Goal: Task Accomplishment & Management: Manage account settings

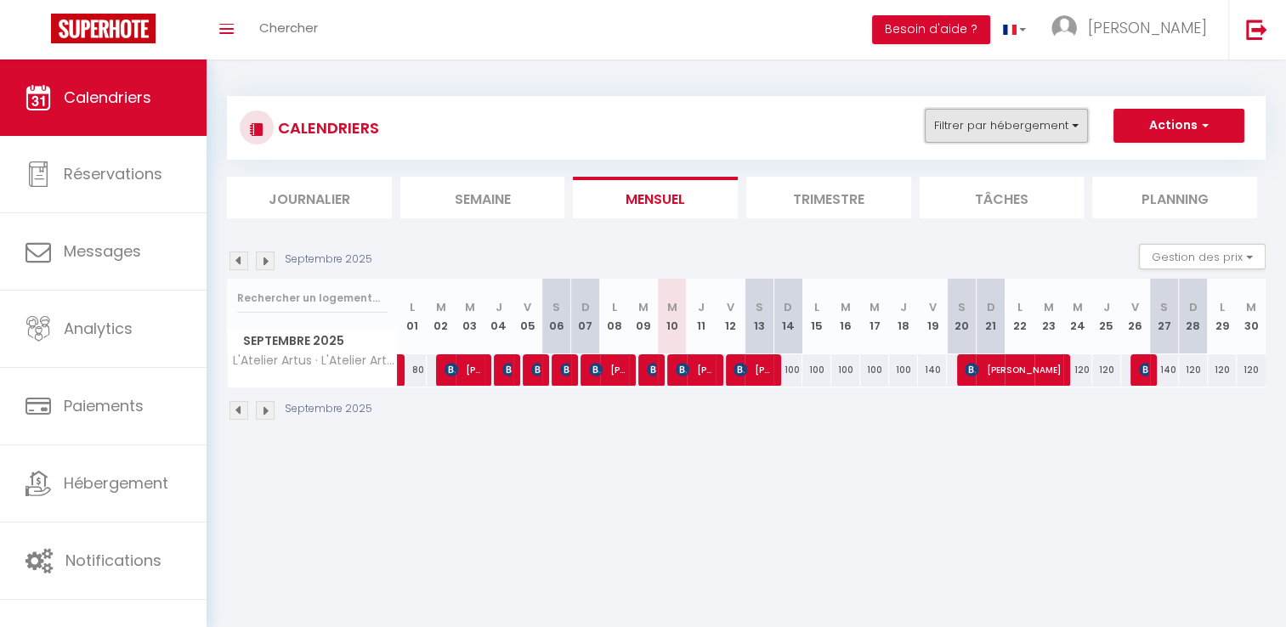
click at [949, 121] on button "Filtrer par hébergement" at bounding box center [1006, 126] width 163 height 34
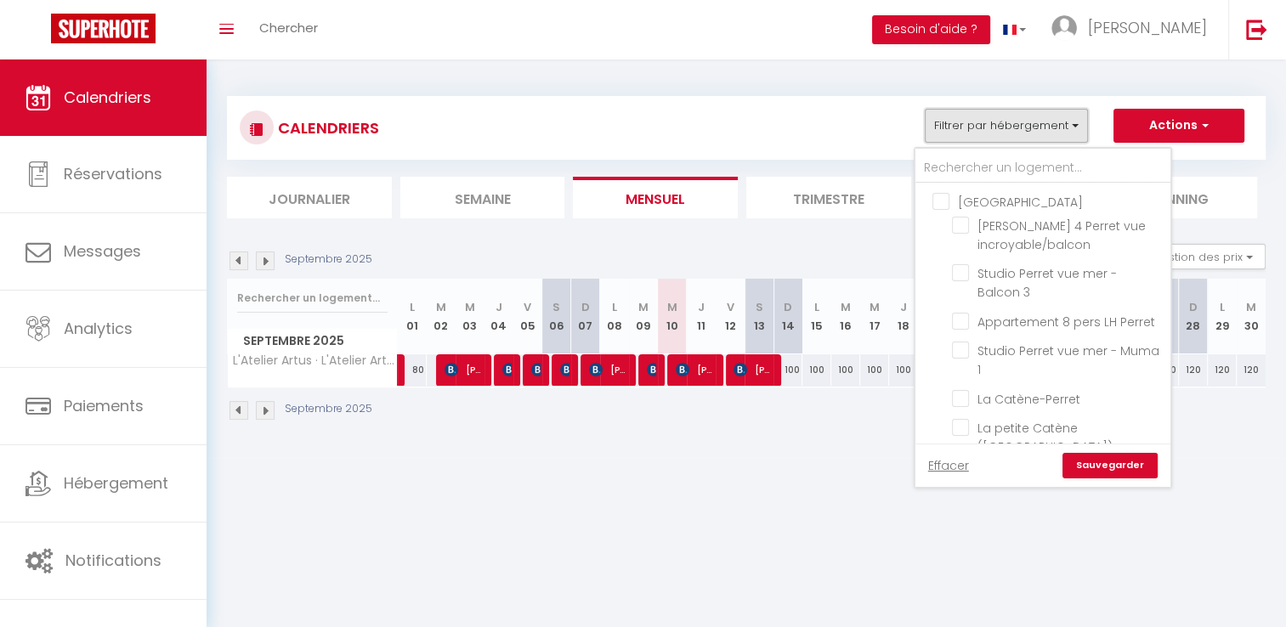
click at [961, 123] on button "Filtrer par hébergement" at bounding box center [1006, 126] width 163 height 34
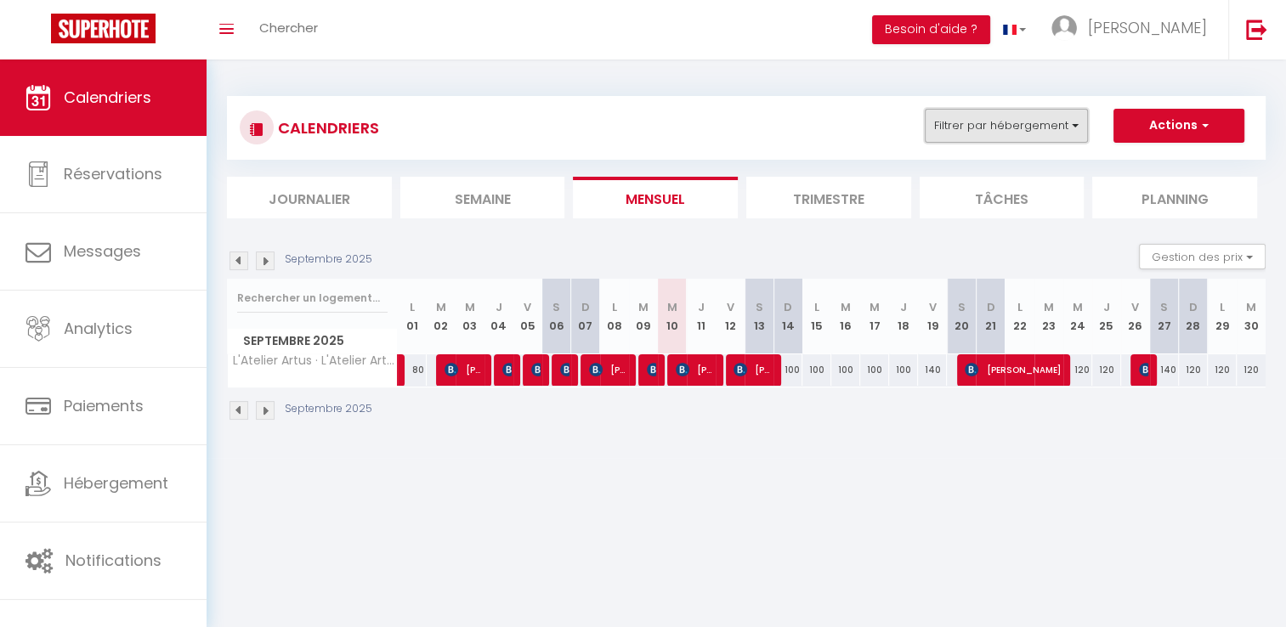
click at [969, 124] on button "Filtrer par hébergement" at bounding box center [1006, 126] width 163 height 34
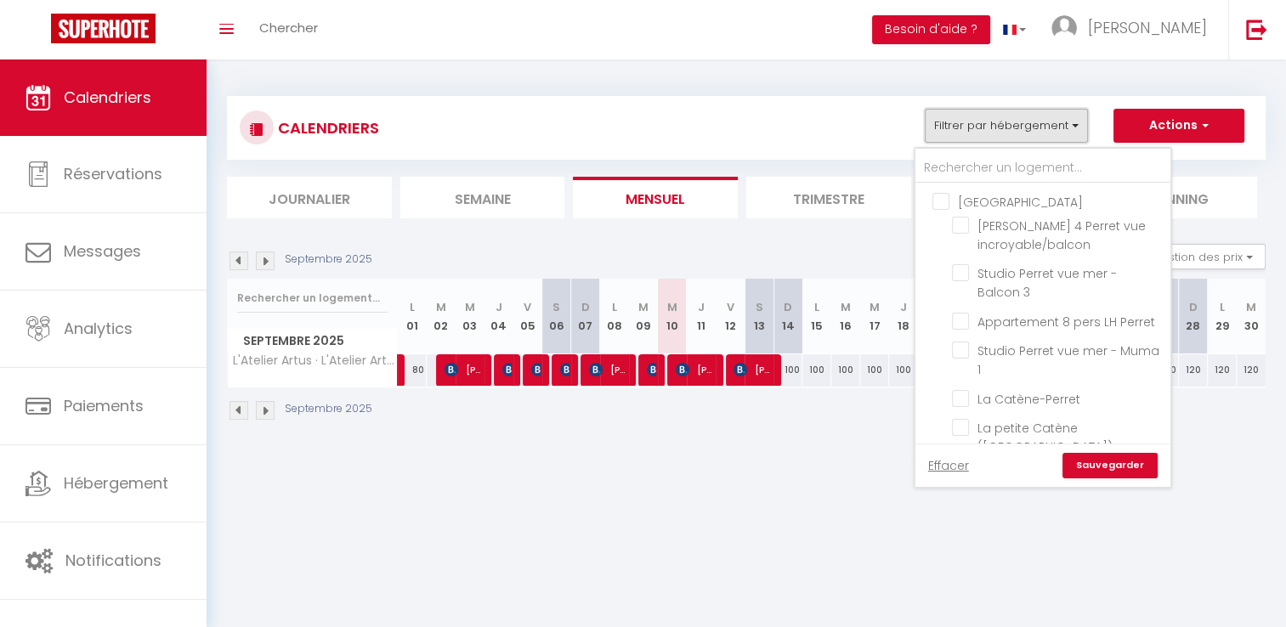
click at [969, 127] on button "Filtrer par hébergement" at bounding box center [1006, 126] width 163 height 34
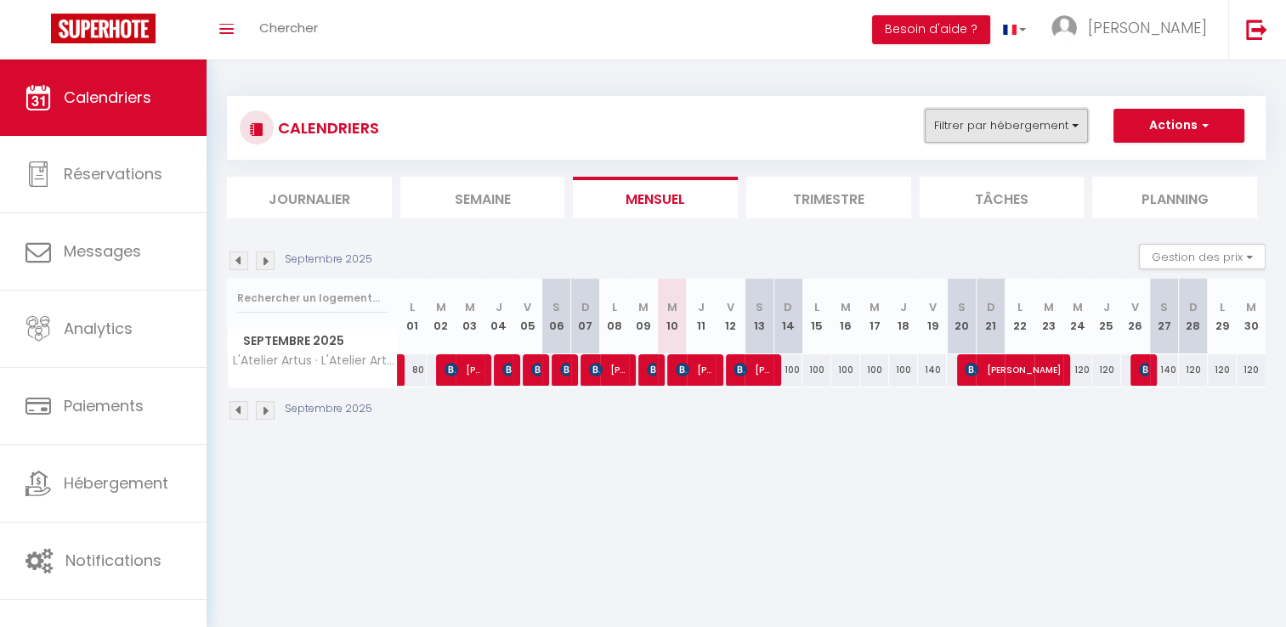
click at [969, 127] on button "Filtrer par hébergement" at bounding box center [1006, 126] width 163 height 34
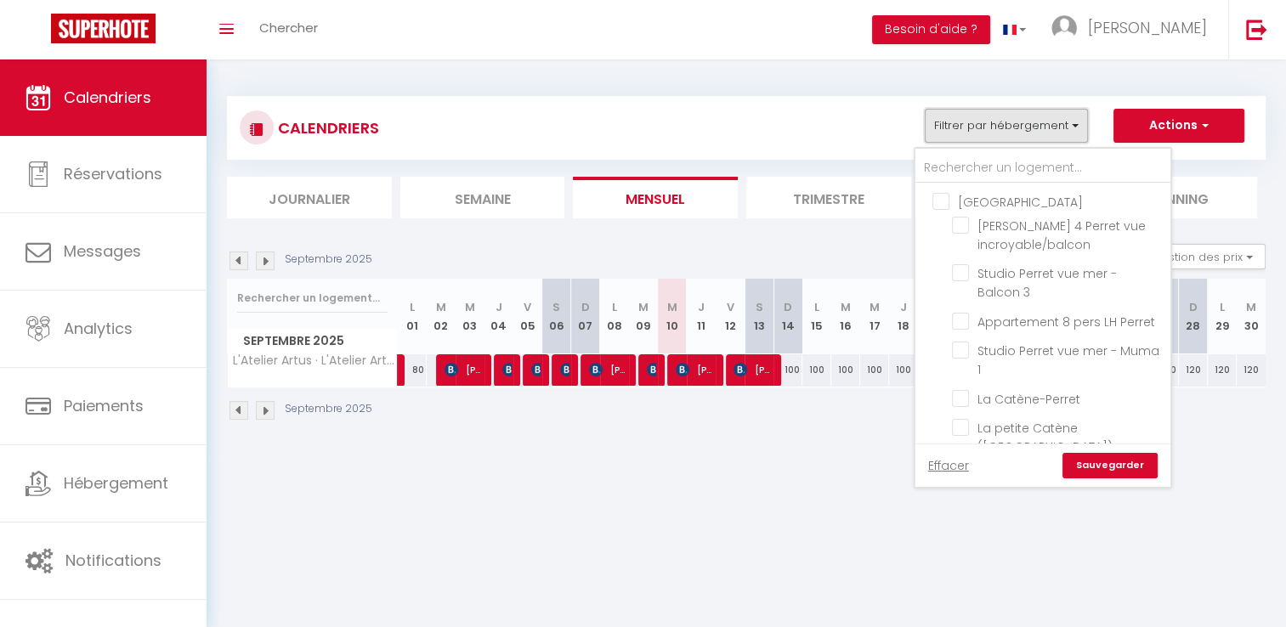
click at [969, 127] on button "Filtrer par hébergement" at bounding box center [1006, 126] width 163 height 34
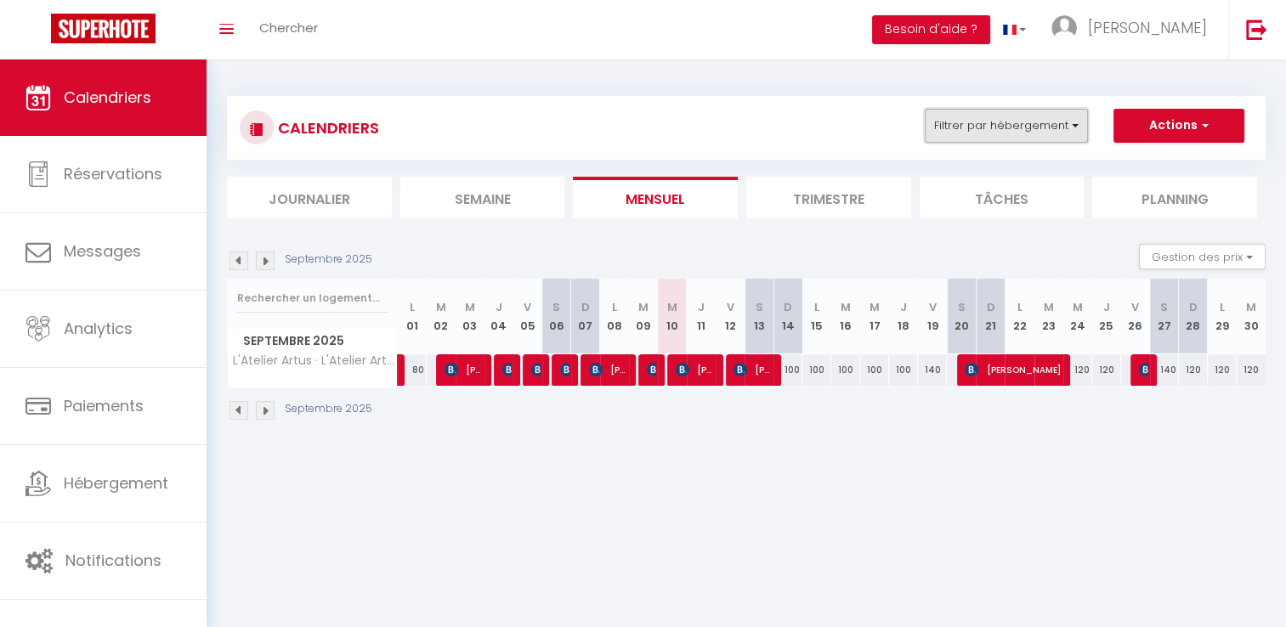
click at [969, 127] on button "Filtrer par hébergement" at bounding box center [1006, 126] width 163 height 34
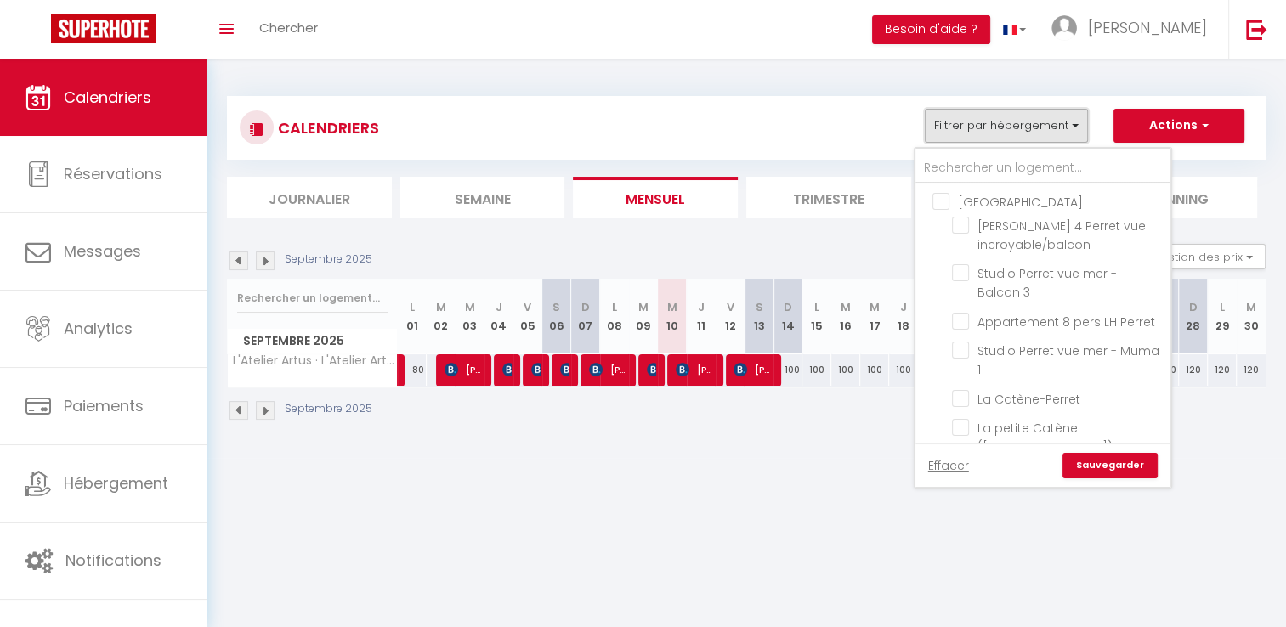
click at [971, 117] on button "Filtrer par hébergement" at bounding box center [1006, 126] width 163 height 34
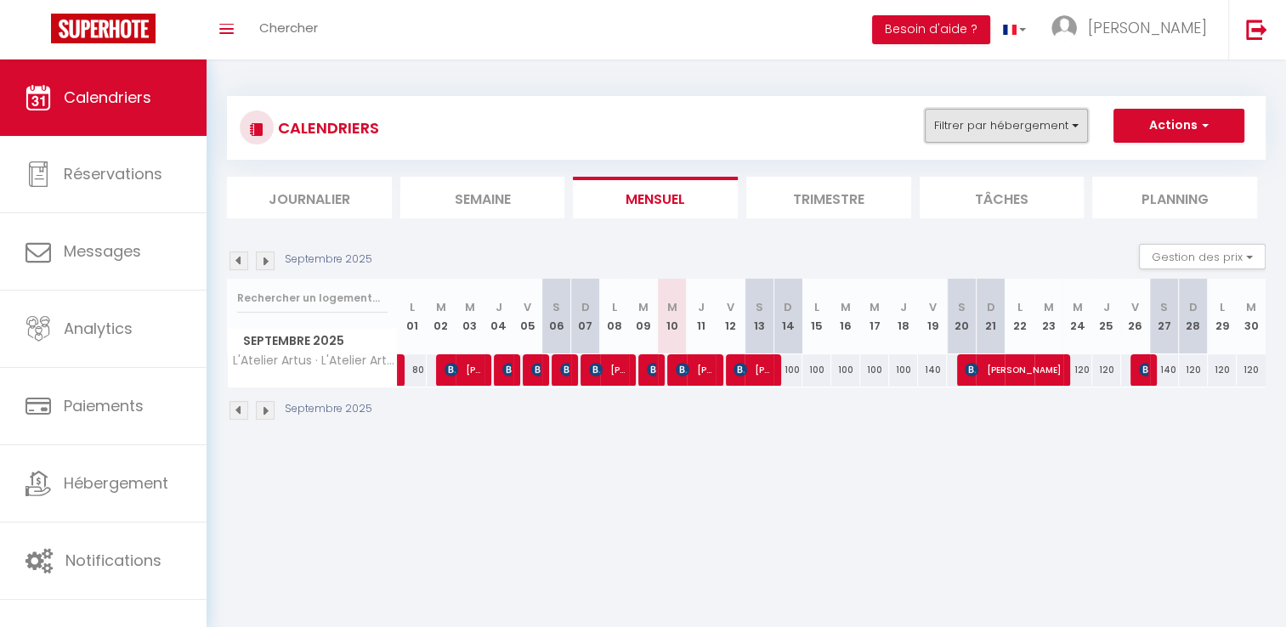
click at [971, 117] on button "Filtrer par hébergement" at bounding box center [1006, 126] width 163 height 34
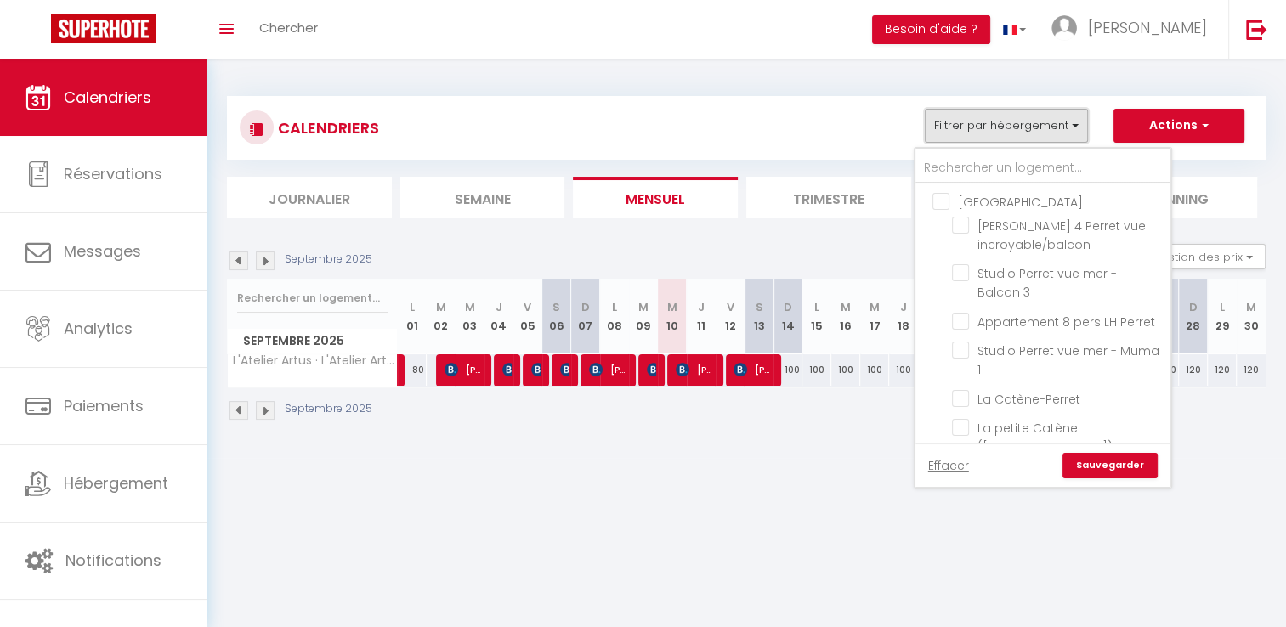
drag, startPoint x: 976, startPoint y: 125, endPoint x: 970, endPoint y: 151, distance: 27.0
click at [972, 139] on button "Filtrer par hébergement" at bounding box center [1006, 126] width 163 height 34
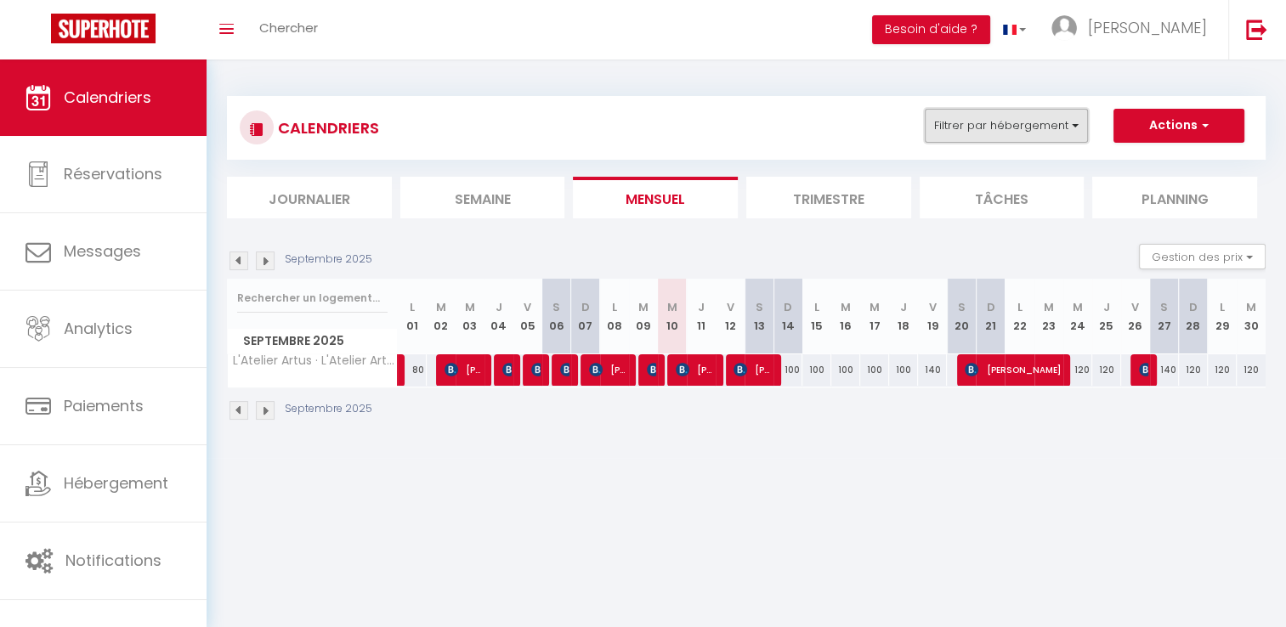
click at [979, 121] on button "Filtrer par hébergement" at bounding box center [1006, 126] width 163 height 34
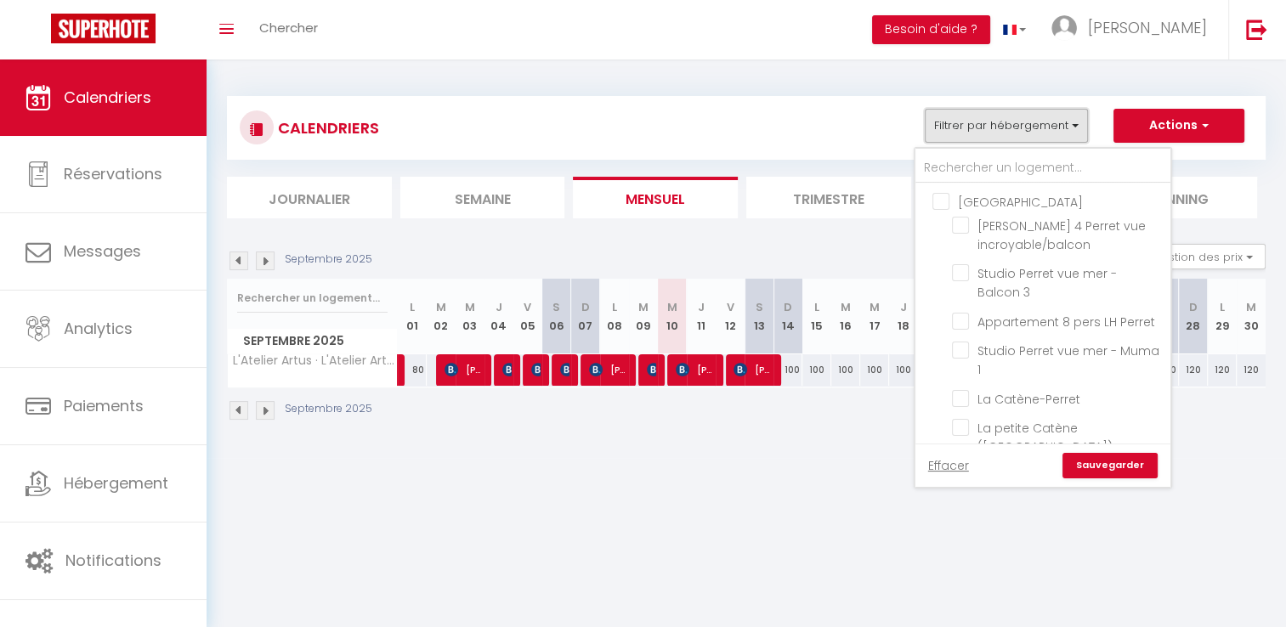
click at [980, 117] on button "Filtrer par hébergement" at bounding box center [1006, 126] width 163 height 34
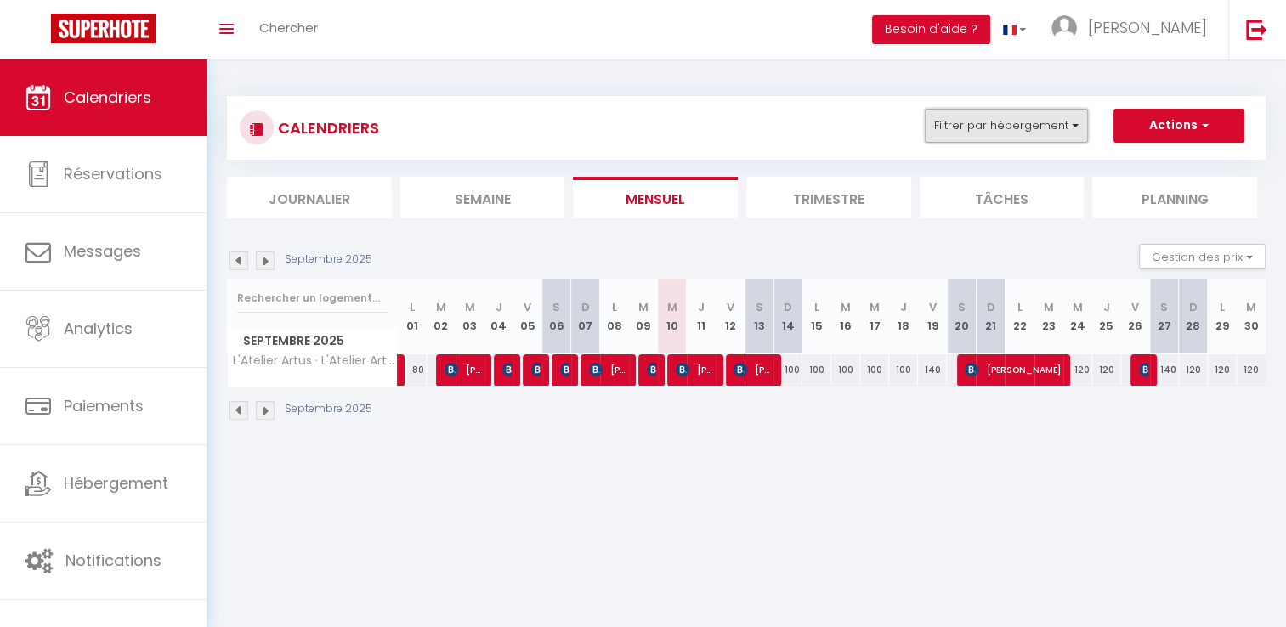
click at [980, 117] on button "Filtrer par hébergement" at bounding box center [1006, 126] width 163 height 34
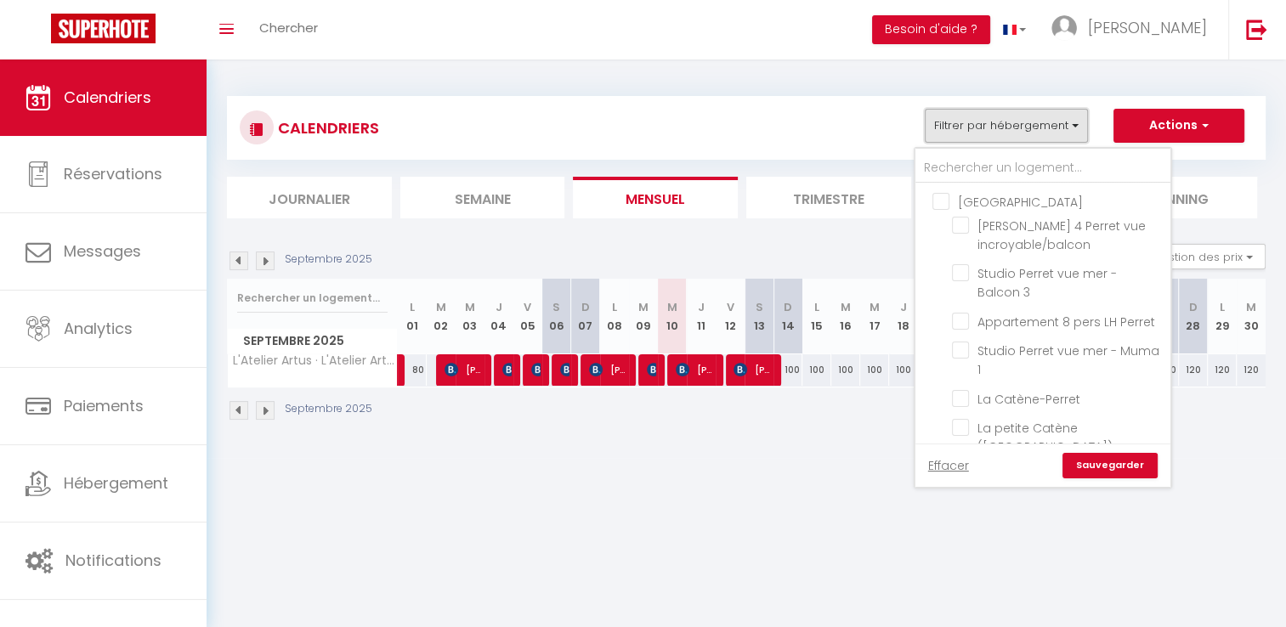
click at [979, 122] on button "Filtrer par hébergement" at bounding box center [1006, 126] width 163 height 34
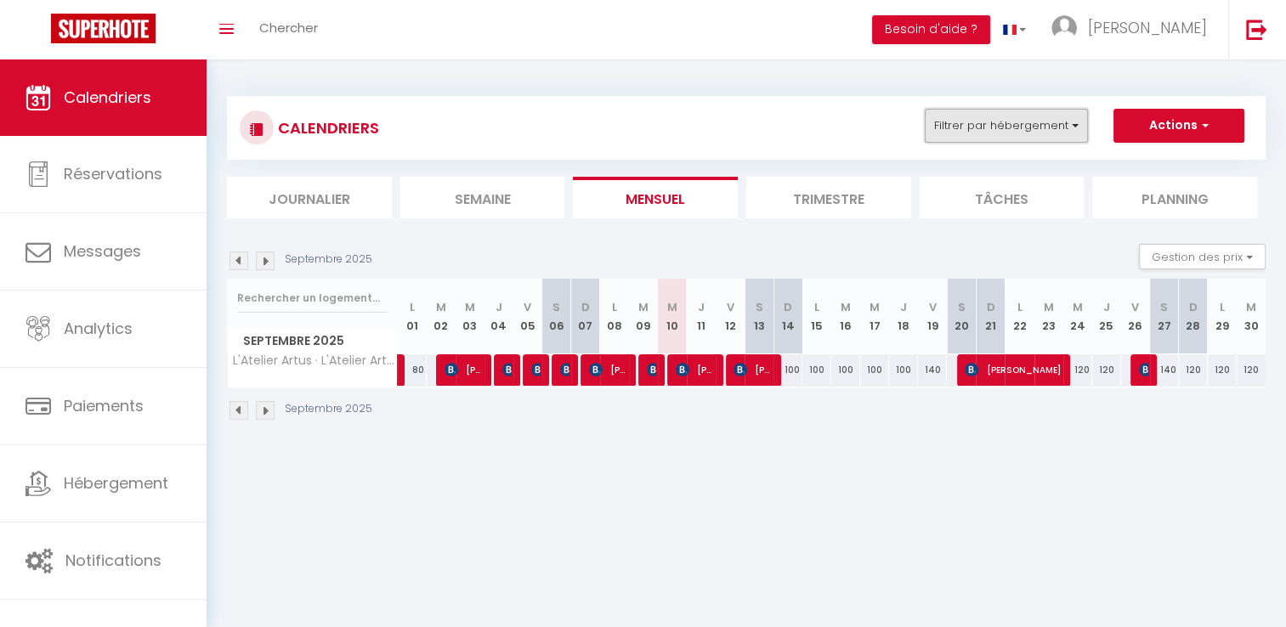
click at [979, 122] on button "Filtrer par hébergement" at bounding box center [1006, 126] width 163 height 34
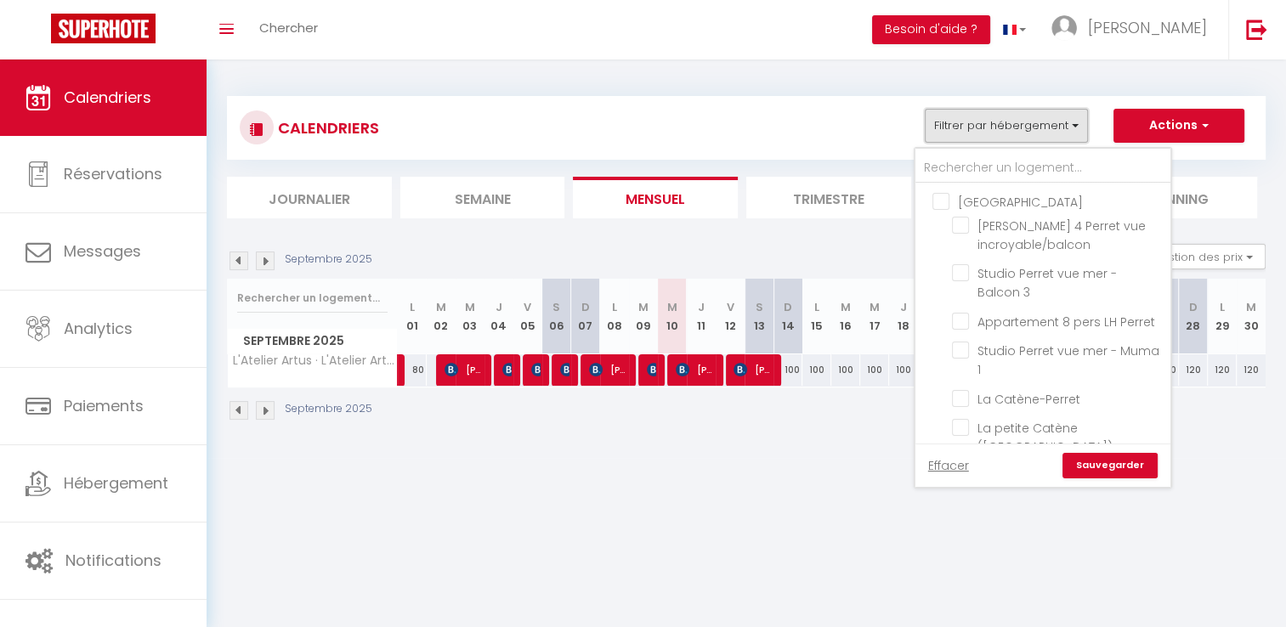
click at [970, 129] on button "Filtrer par hébergement" at bounding box center [1006, 126] width 163 height 34
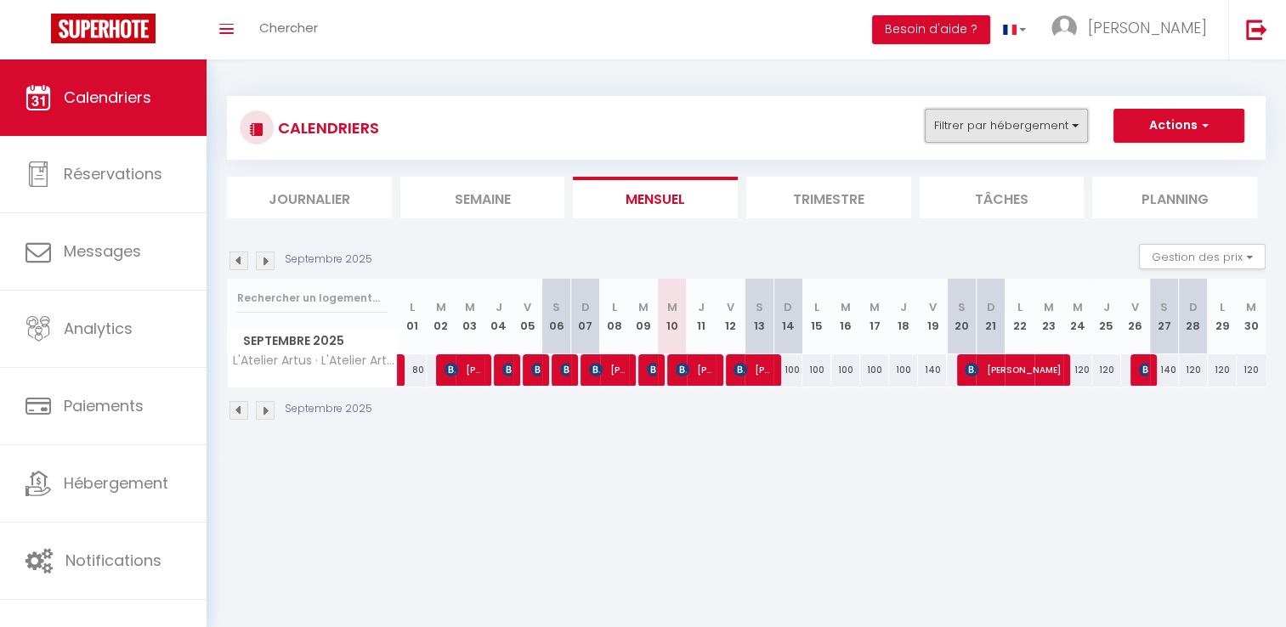
click at [970, 129] on button "Filtrer par hébergement" at bounding box center [1006, 126] width 163 height 34
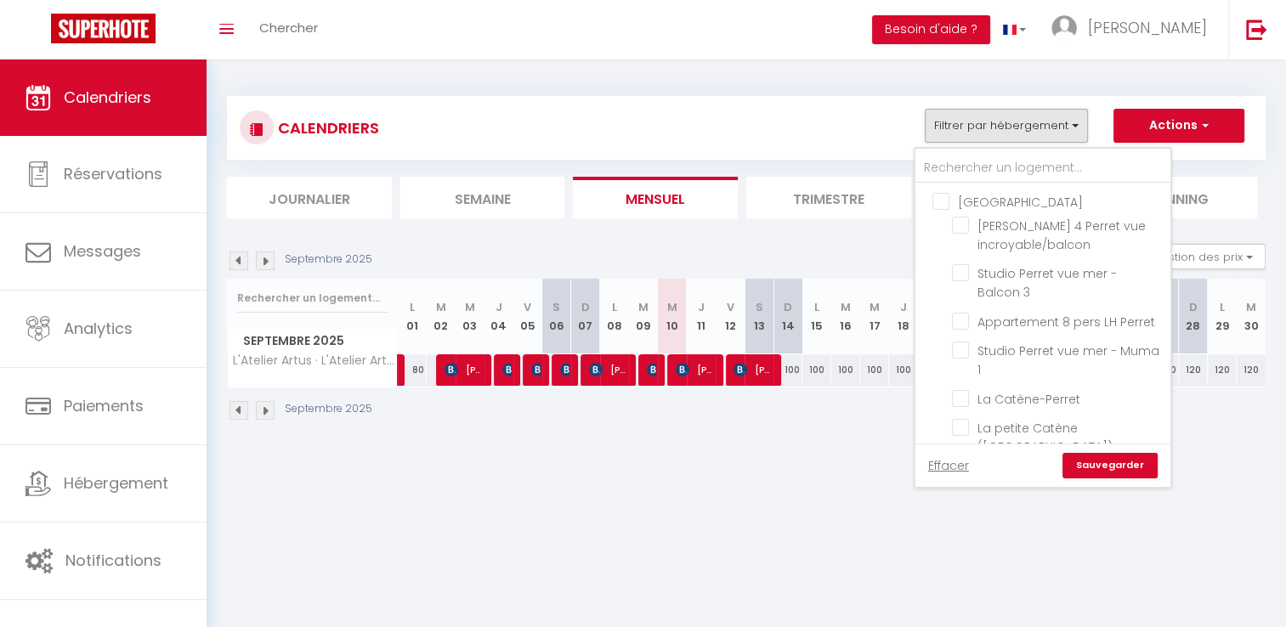
click at [646, 251] on div "Septembre 2025 Gestion des prix Nb Nuits minimum Règles Disponibilité" at bounding box center [746, 261] width 1039 height 35
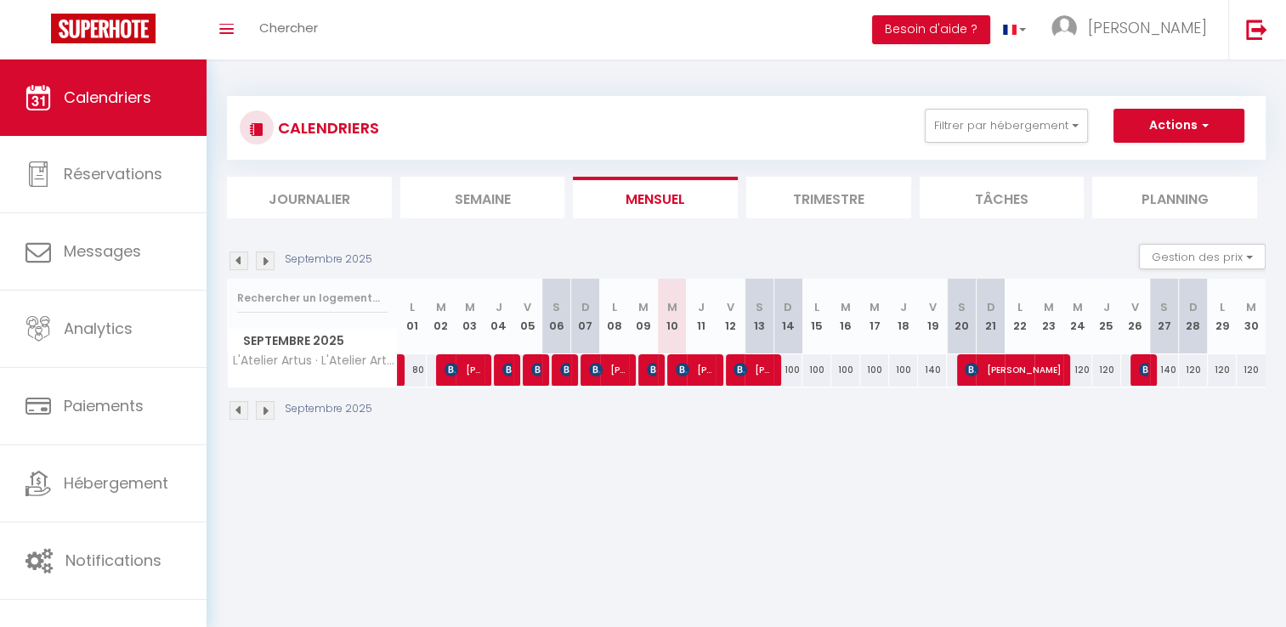
click at [678, 325] on th "M 10" at bounding box center [672, 317] width 29 height 76
click at [672, 326] on th "M 10" at bounding box center [672, 317] width 29 height 76
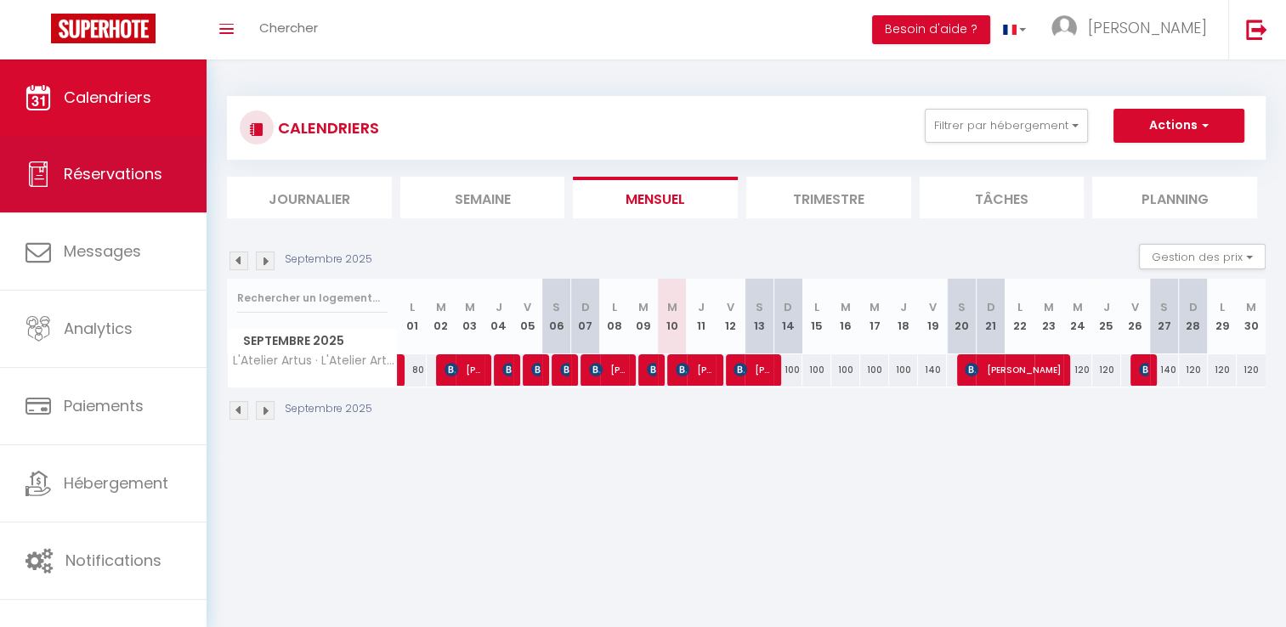
click at [146, 189] on link "Réservations" at bounding box center [103, 174] width 207 height 77
select select "not_cancelled"
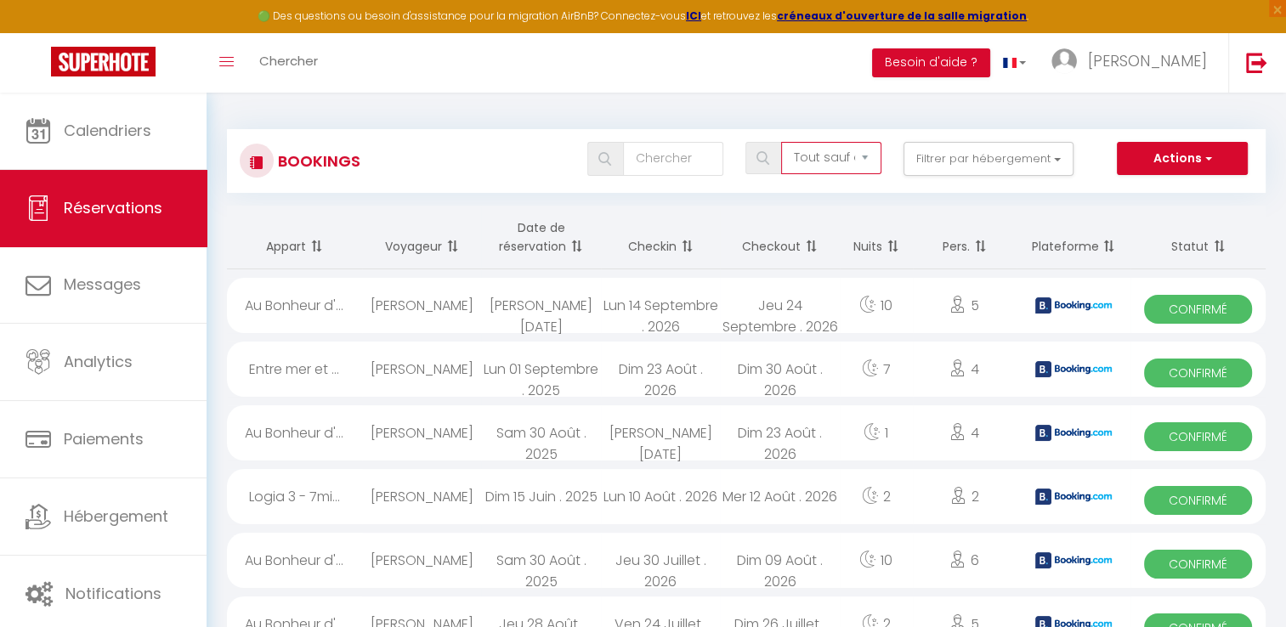
click at [804, 162] on select "Tous les statuts Annulé Confirmé Non Confirmé Tout sauf annulé No Show Request" at bounding box center [831, 158] width 100 height 32
click at [818, 148] on select "Tous les statuts Annulé Confirmé Non Confirmé Tout sauf annulé No Show Request" at bounding box center [831, 158] width 100 height 32
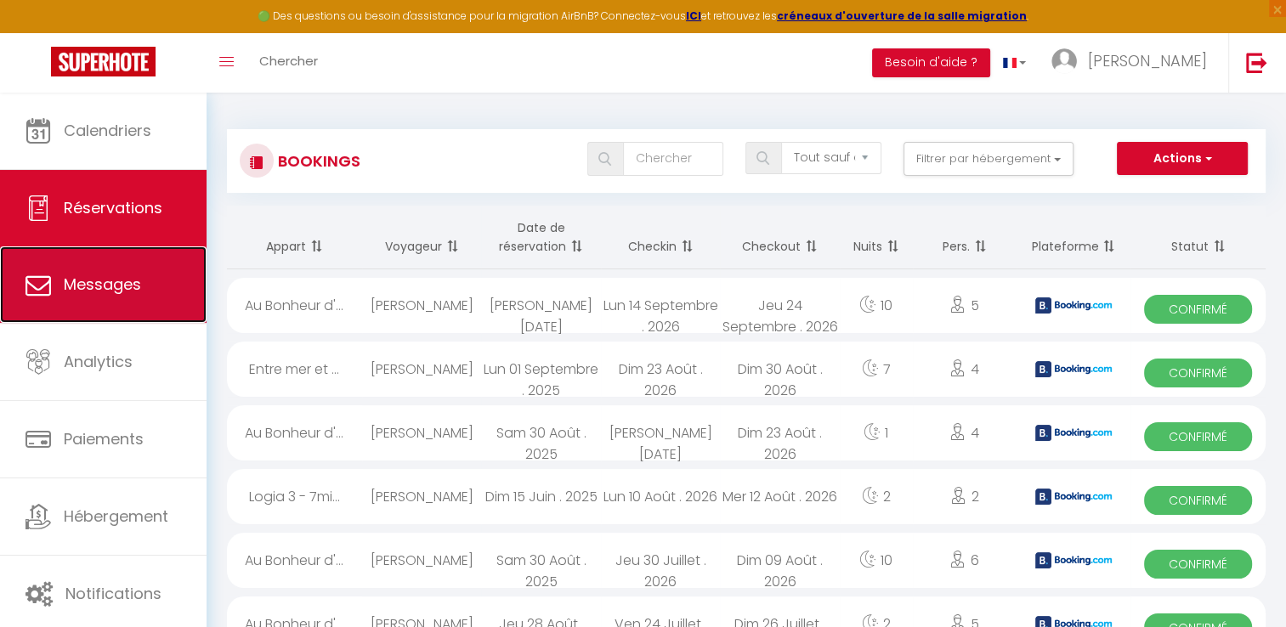
click at [133, 303] on link "Messages" at bounding box center [103, 285] width 207 height 77
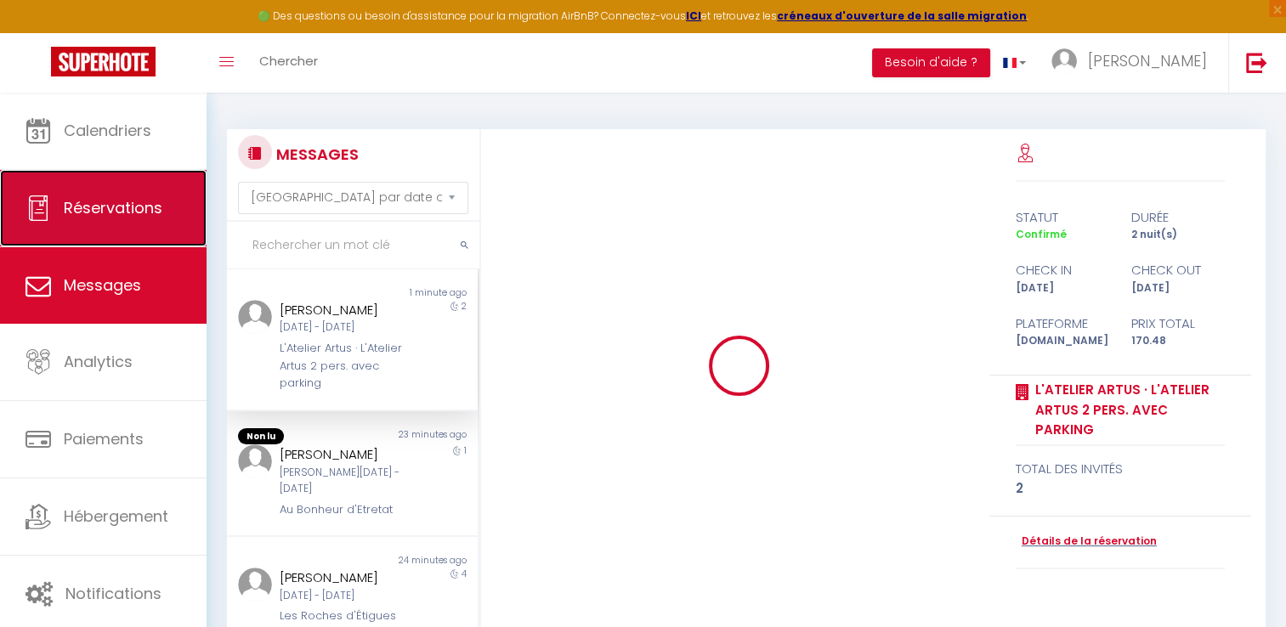
click at [134, 234] on link "Réservations" at bounding box center [103, 208] width 207 height 77
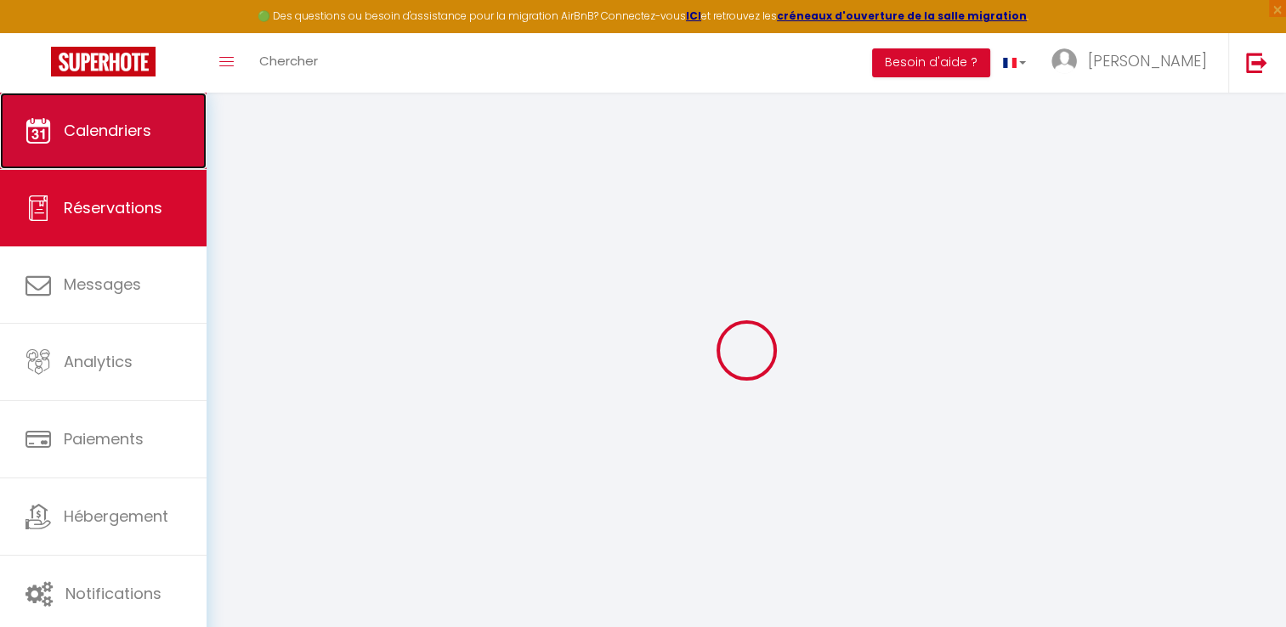
click at [160, 141] on link "Calendriers" at bounding box center [103, 131] width 207 height 77
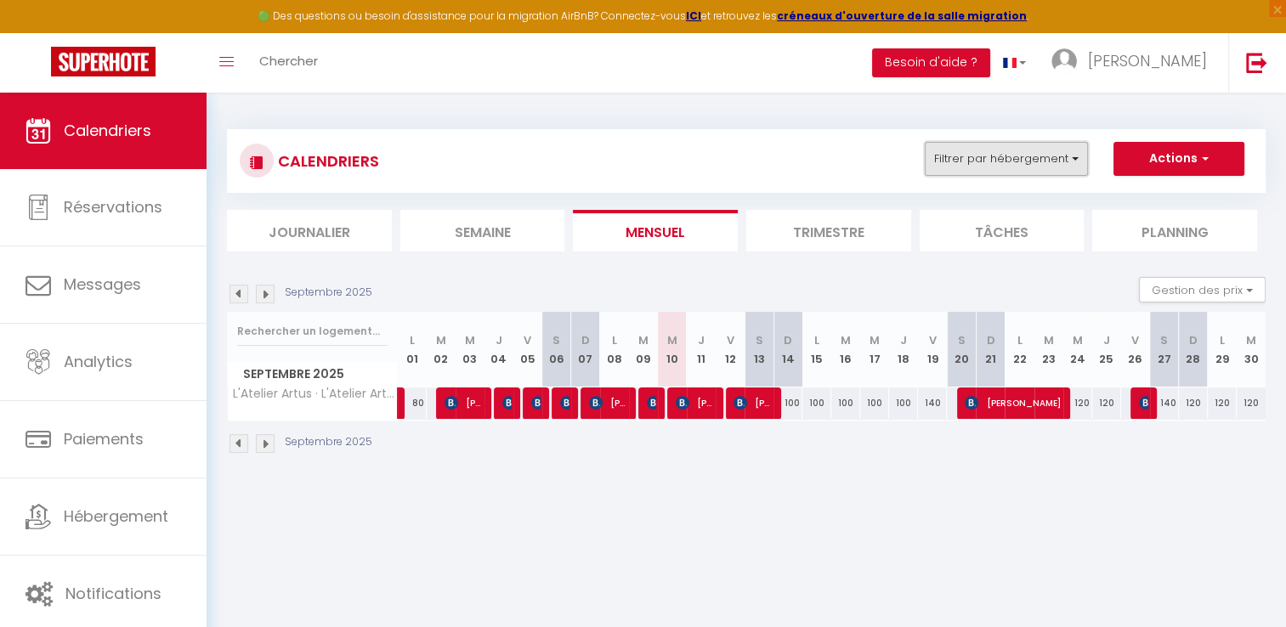
click at [1056, 153] on button "Filtrer par hébergement" at bounding box center [1006, 159] width 163 height 34
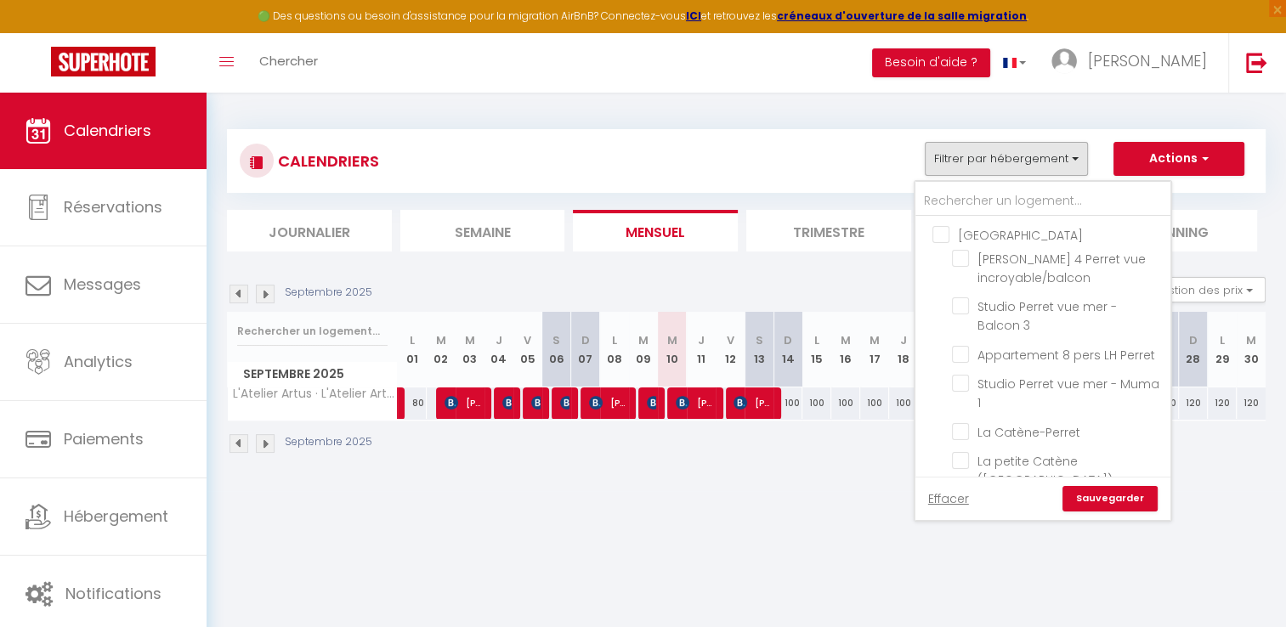
click at [995, 233] on input "[GEOGRAPHIC_DATA]" at bounding box center [1060, 233] width 255 height 17
checkbox input "true"
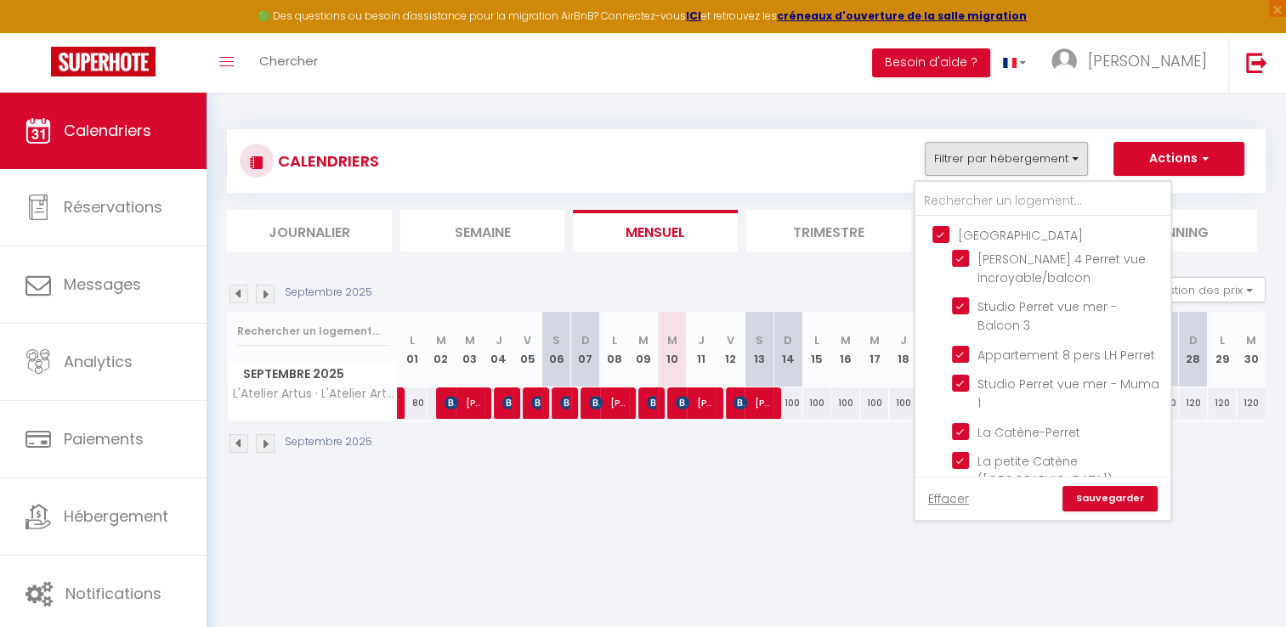
checkbox input "true"
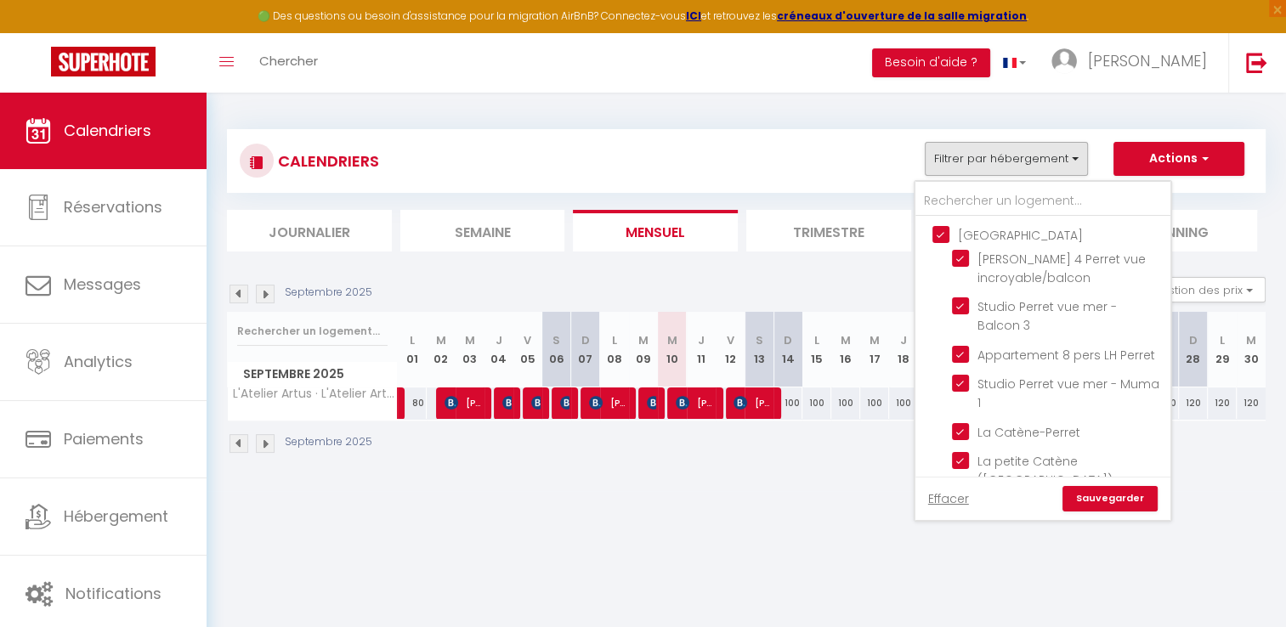
checkbox input "false"
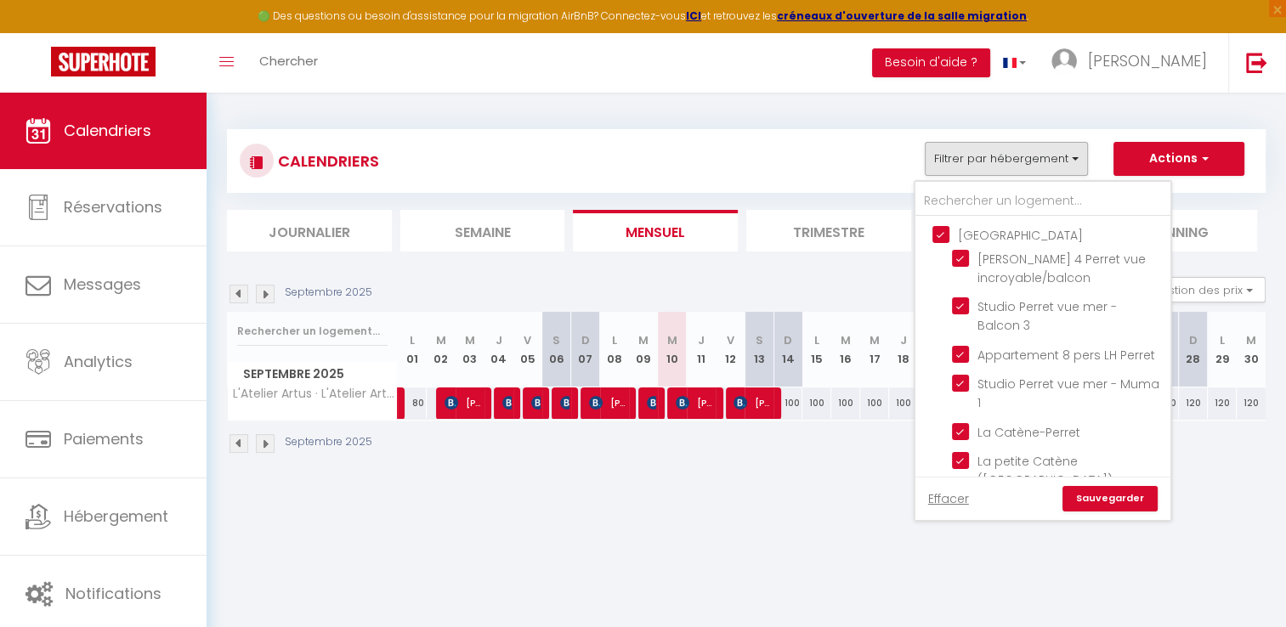
checkbox input "false"
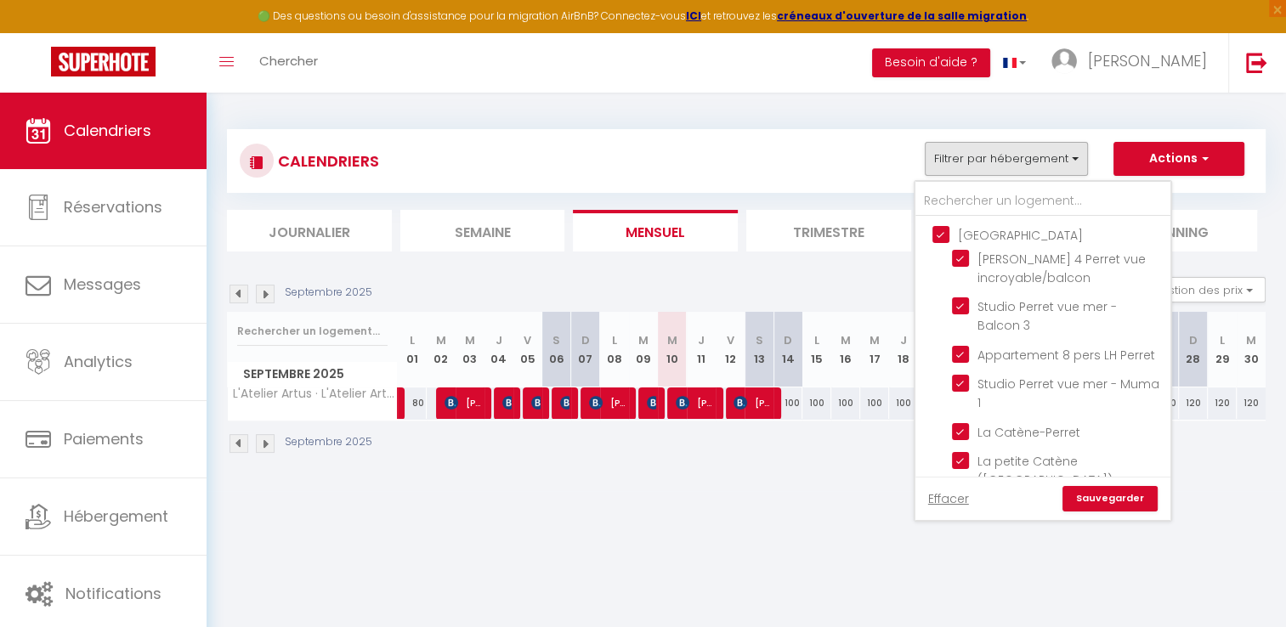
checkbox input "false"
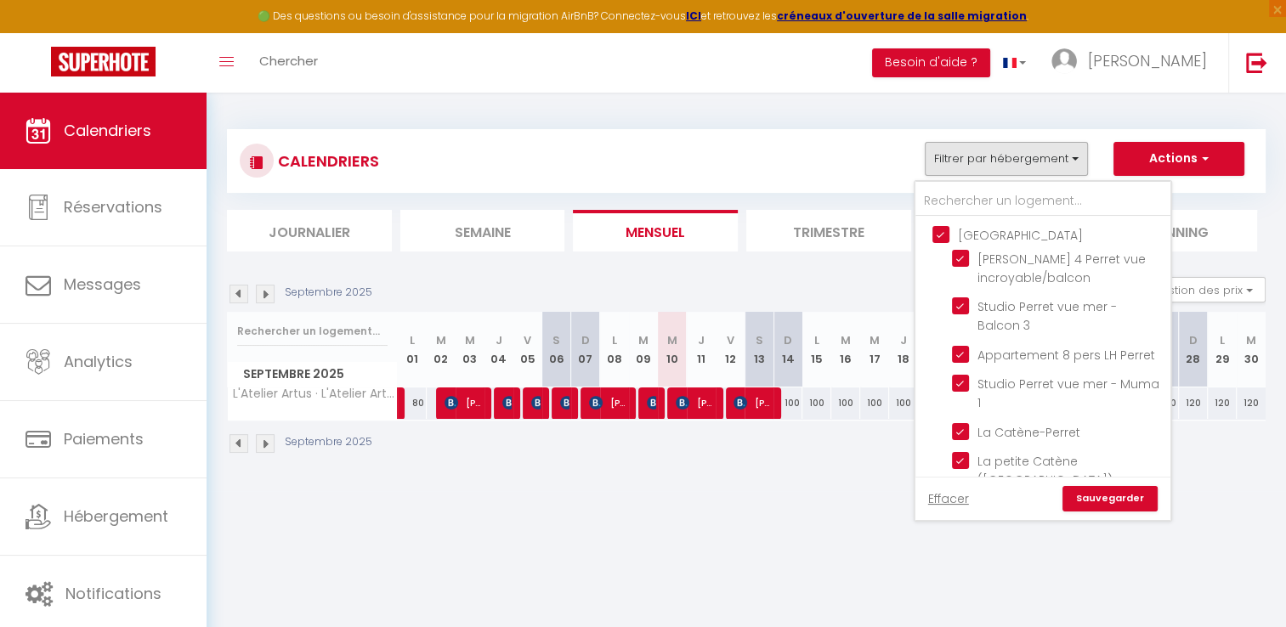
checkbox input "false"
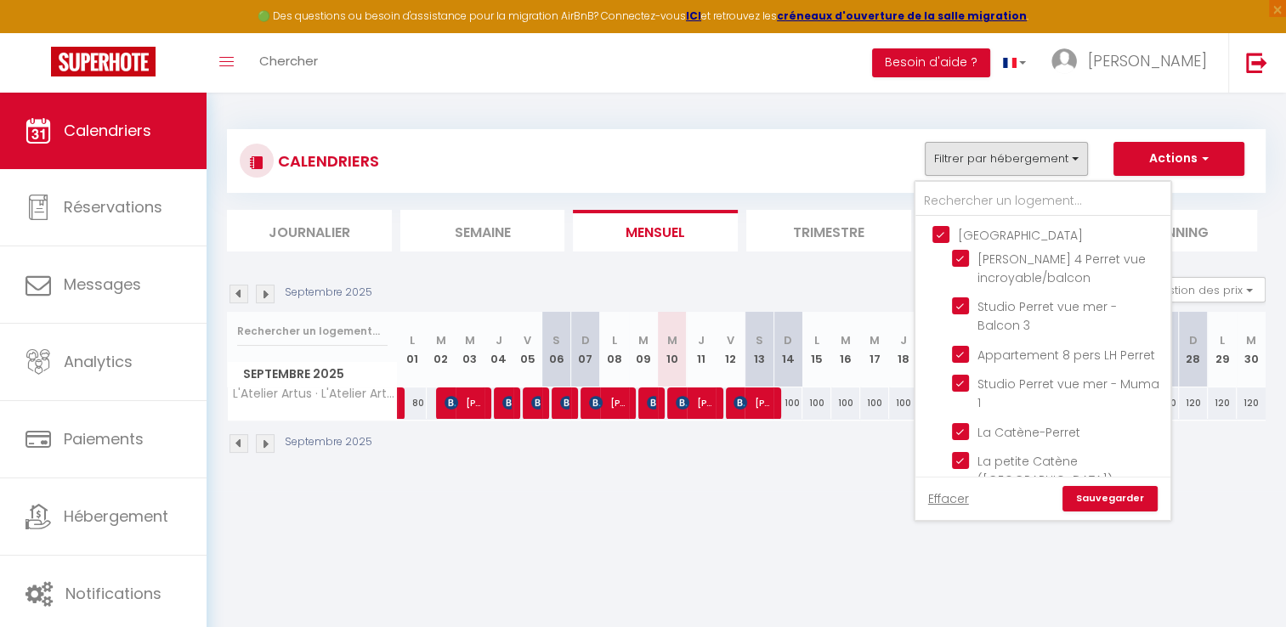
checkbox input "false"
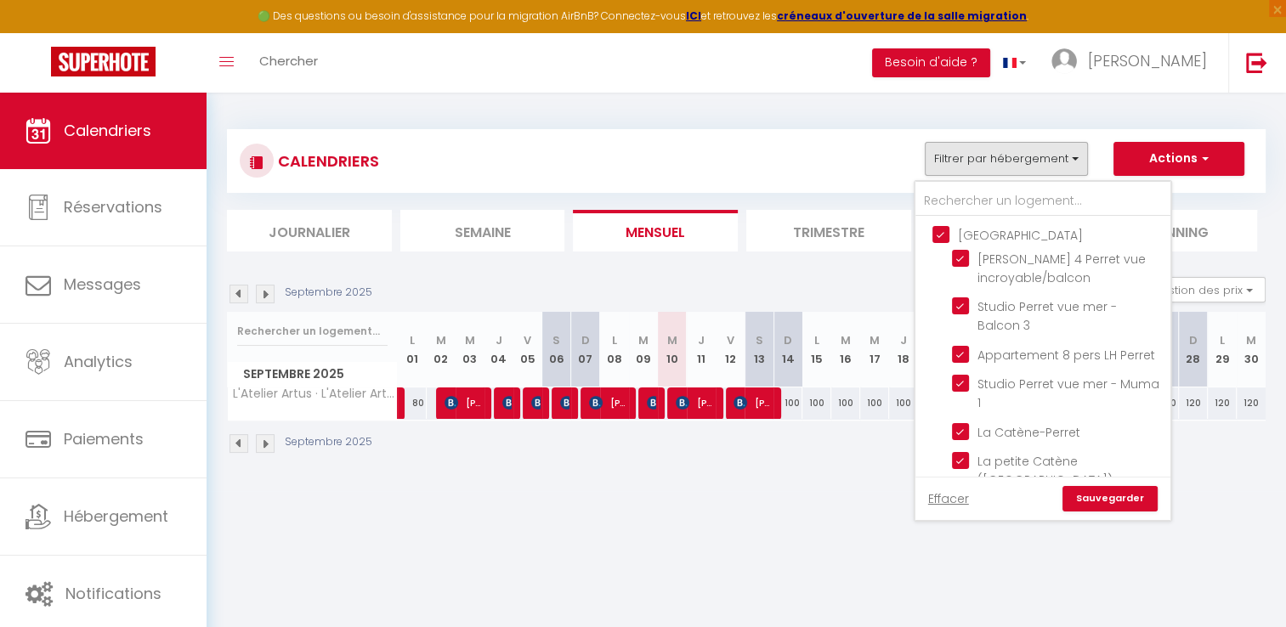
checkbox input "false"
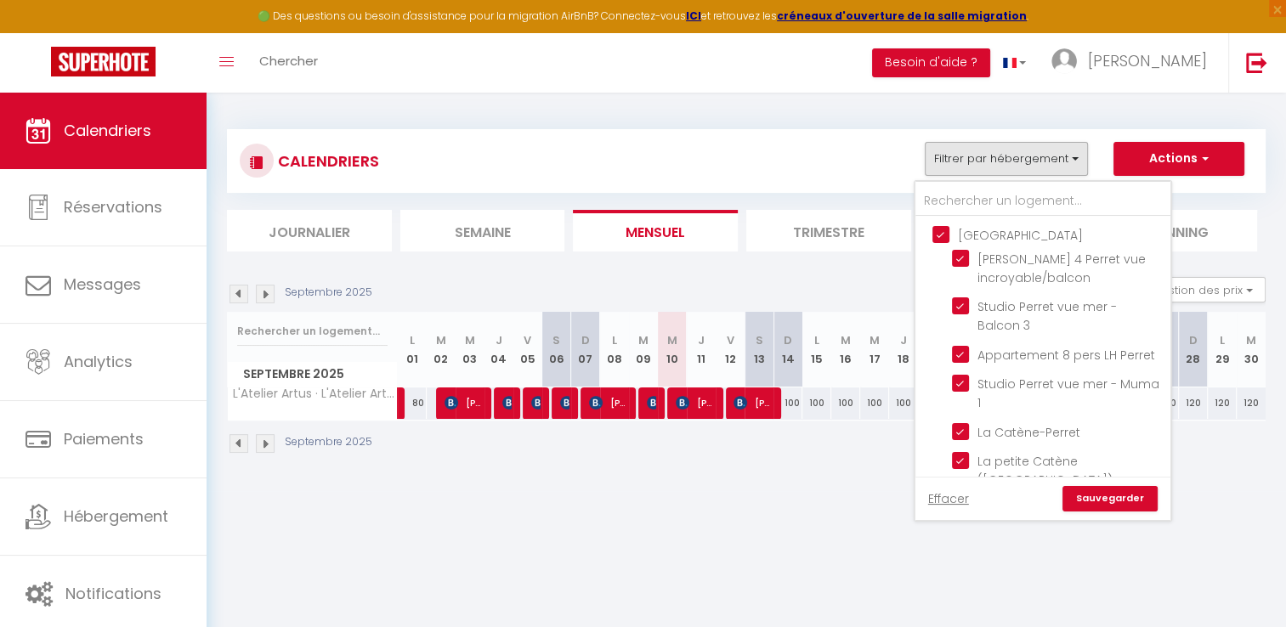
checkbox input "false"
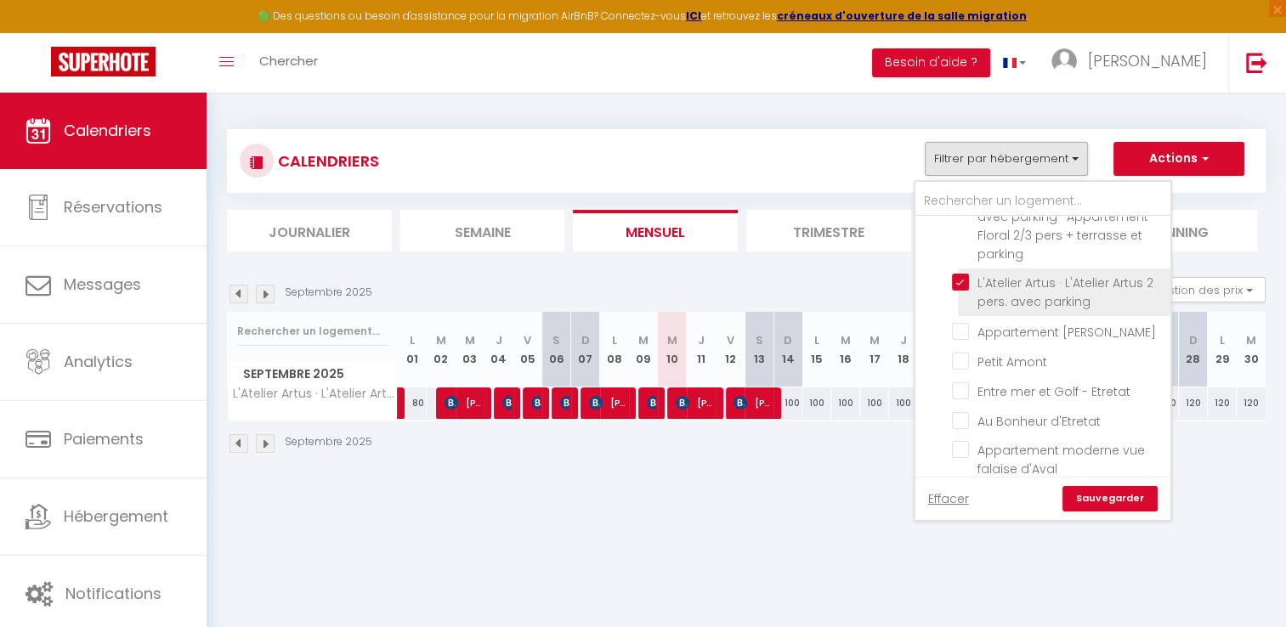
scroll to position [1530, 0]
click at [989, 294] on input "L'Atelier Artus · L'Atelier Artus 2 pers. avec parking" at bounding box center [1058, 285] width 213 height 17
checkbox input "false"
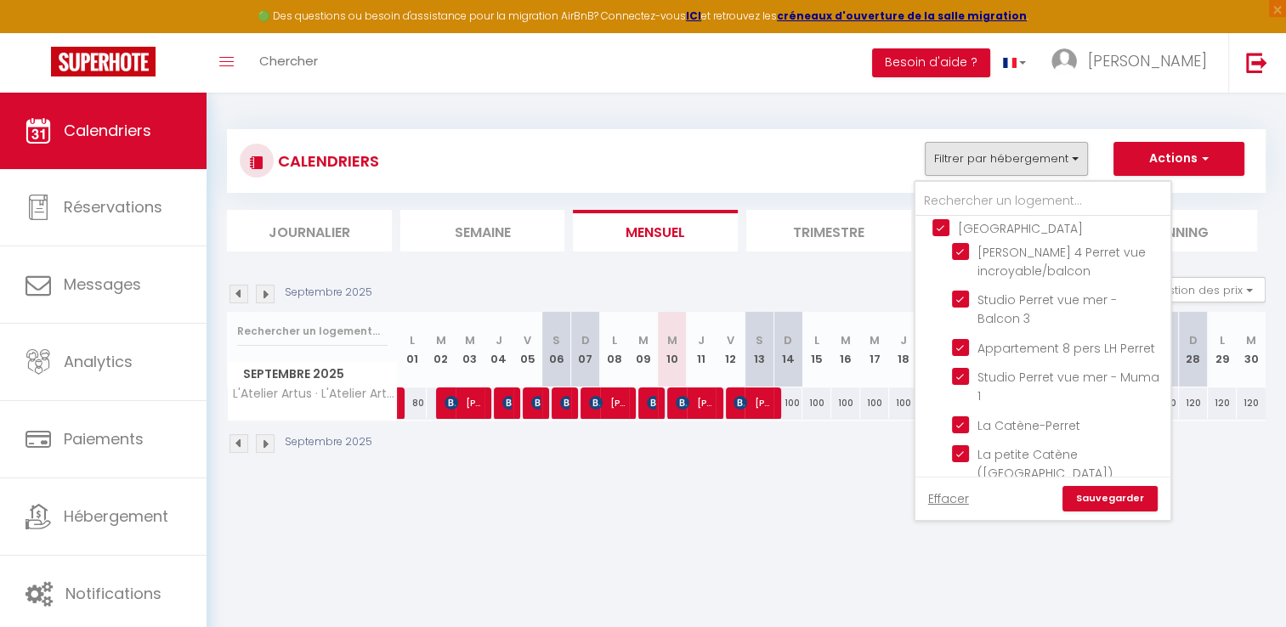
scroll to position [0, 0]
click at [986, 230] on input "[GEOGRAPHIC_DATA]" at bounding box center [1060, 233] width 255 height 17
checkbox input "false"
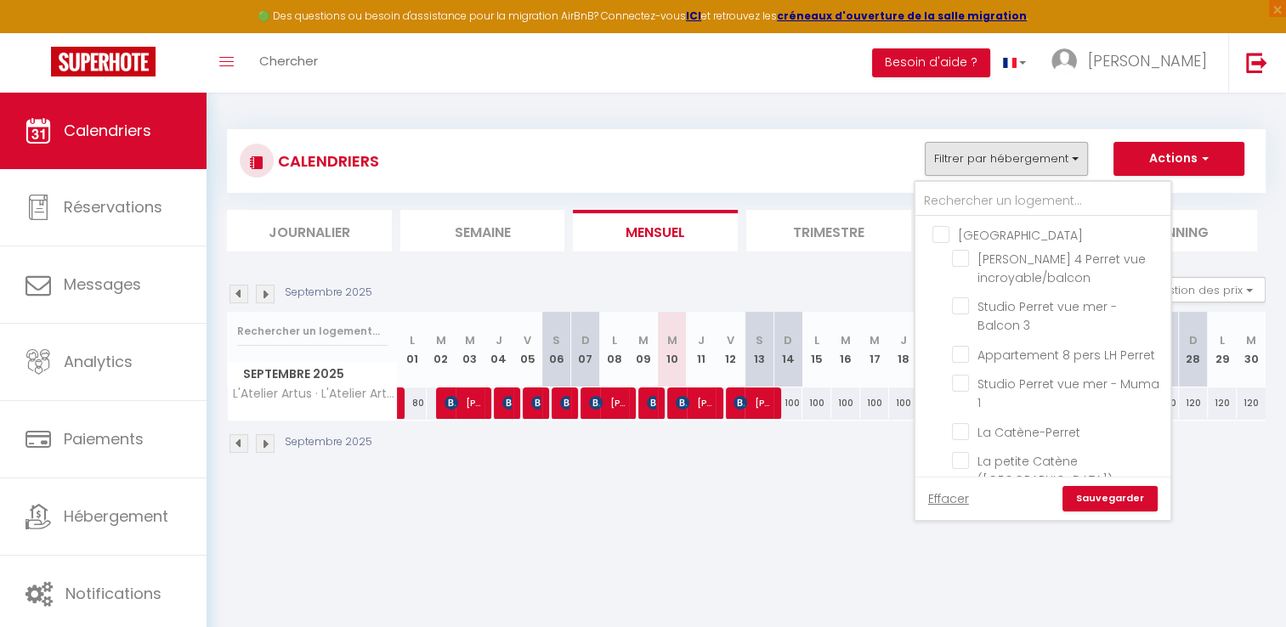
checkbox input "false"
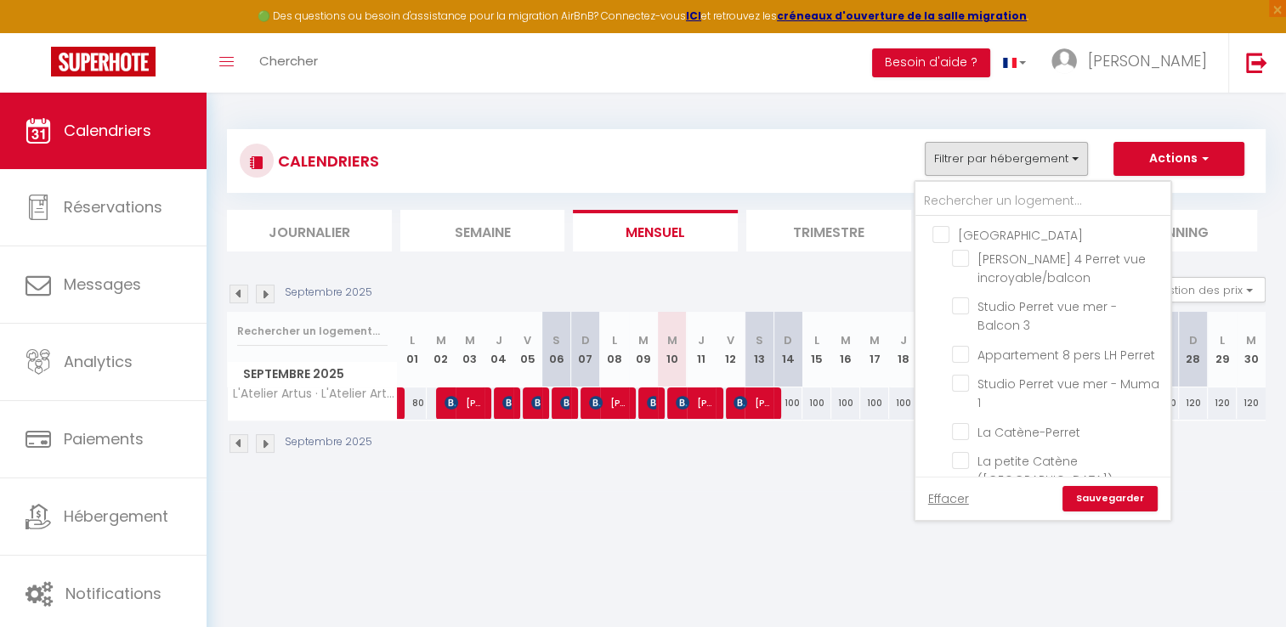
checkbox input "false"
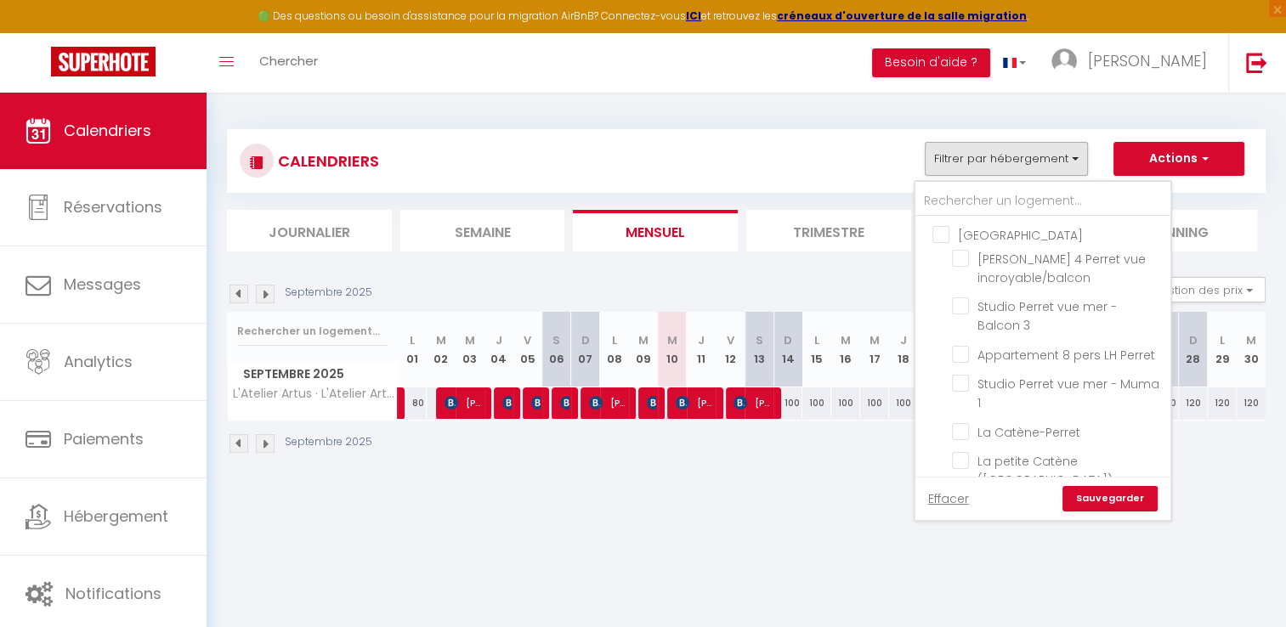
checkbox input "false"
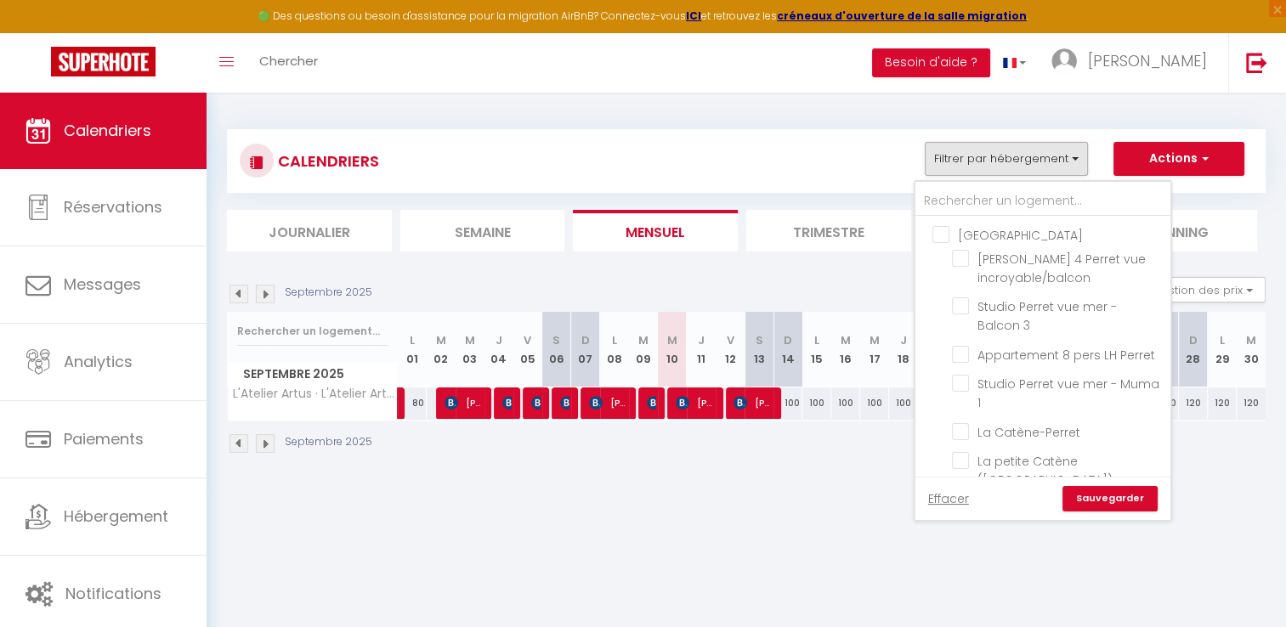
checkbox input "false"
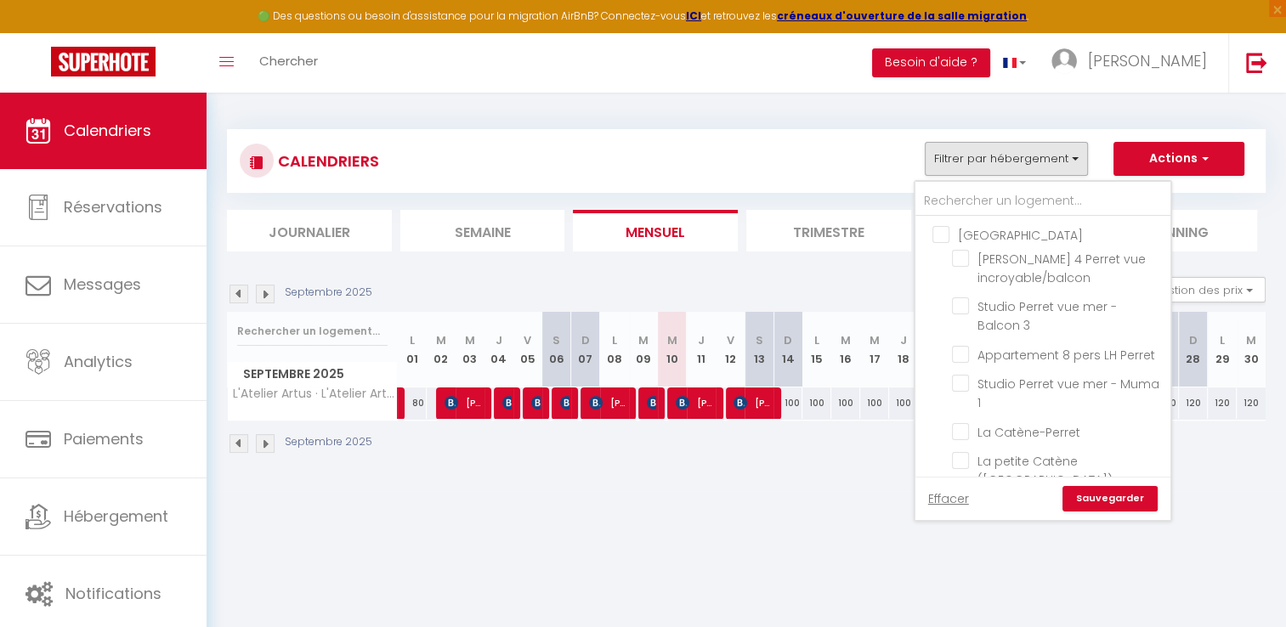
checkbox input "false"
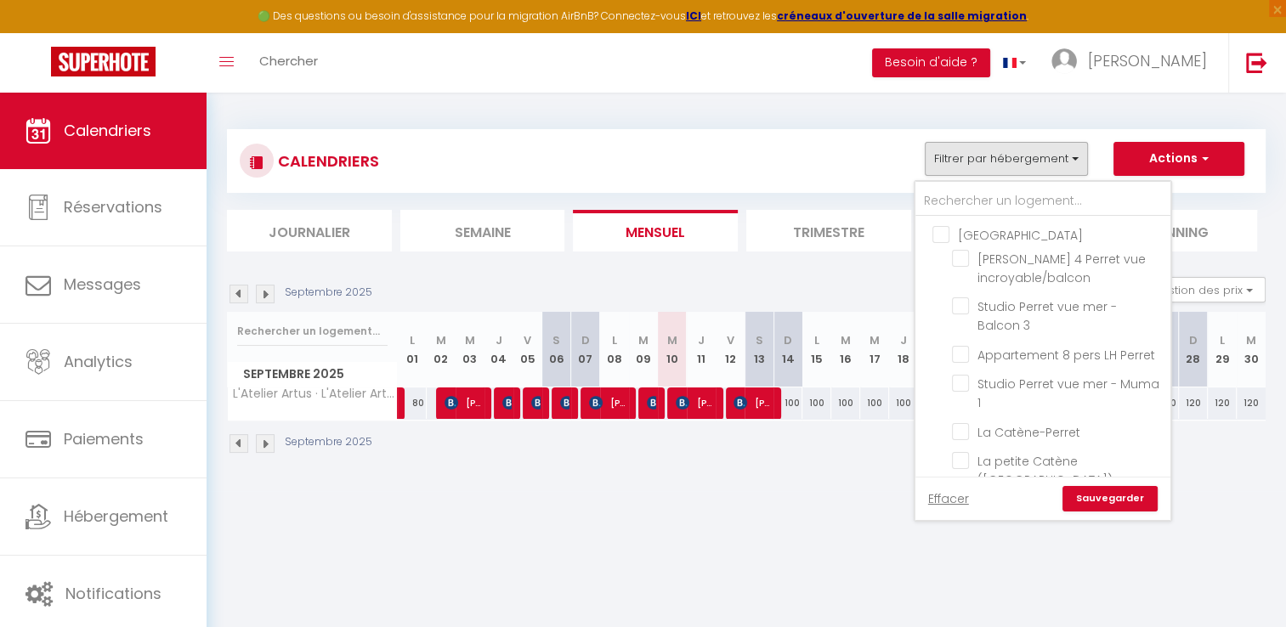
checkbox input "false"
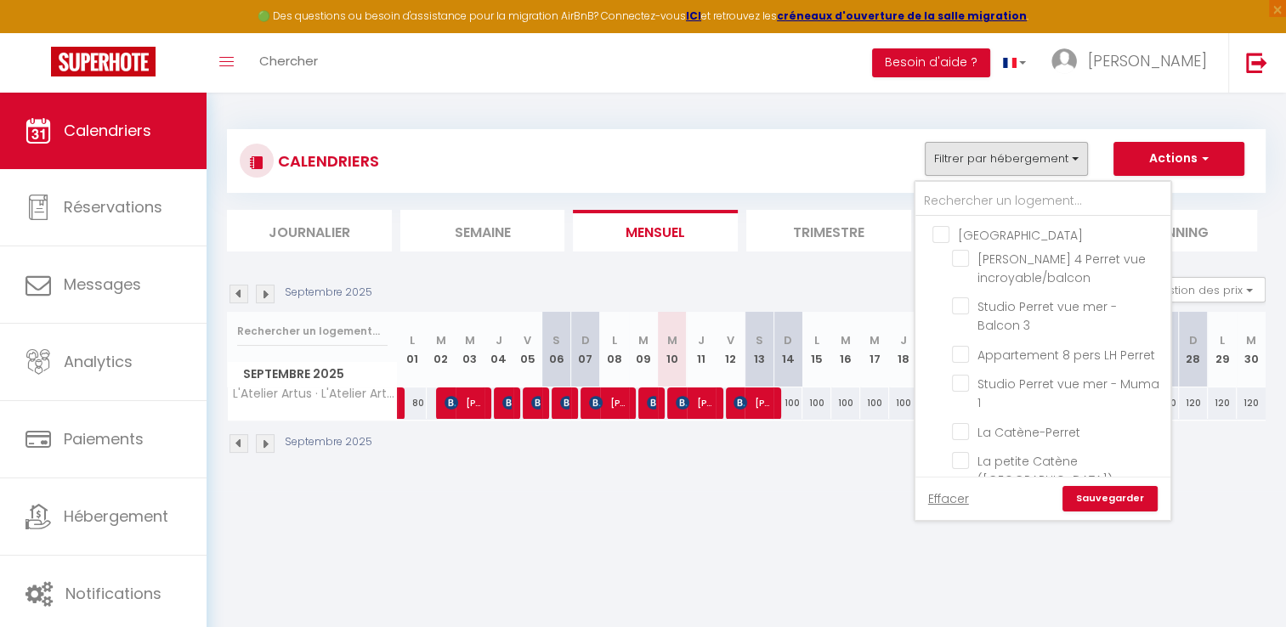
checkbox input "false"
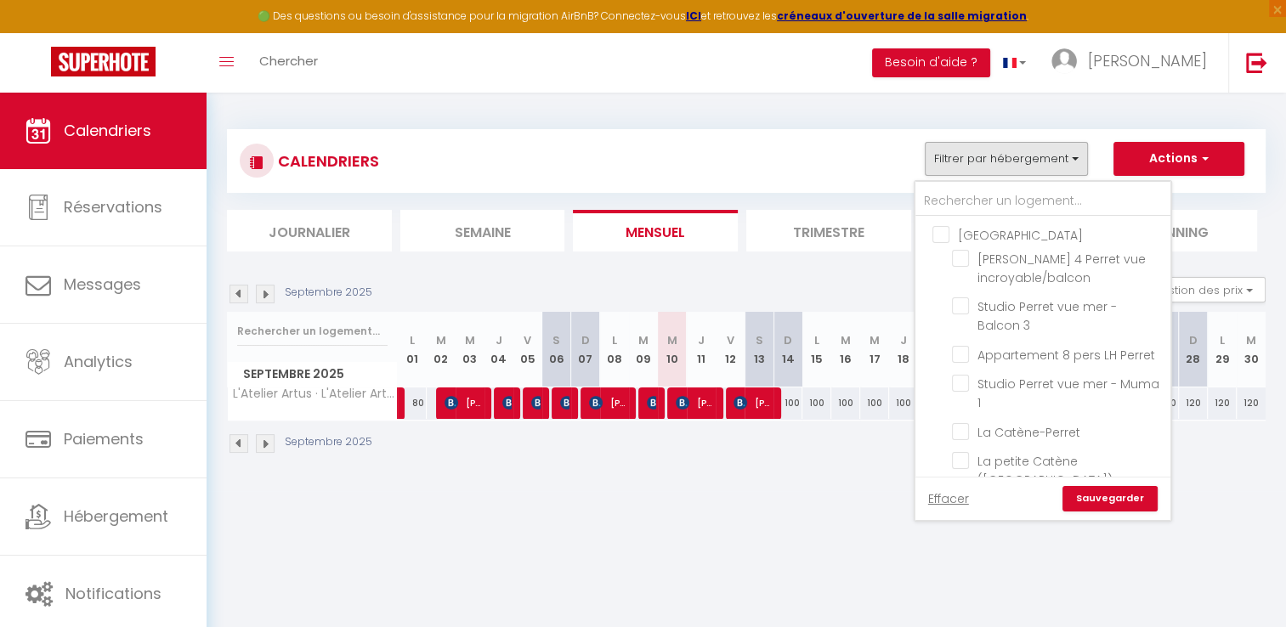
checkbox input "false"
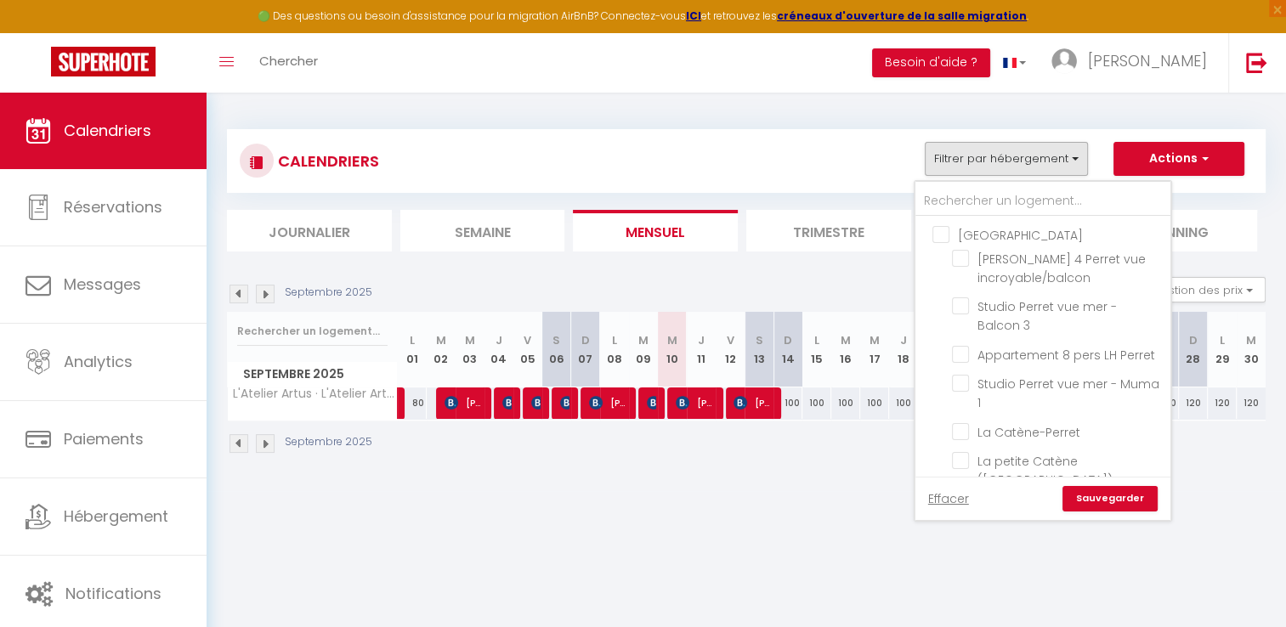
checkbox input "false"
click at [995, 258] on input "[PERSON_NAME] 4 Perret vue incroyable/balcon" at bounding box center [1058, 258] width 213 height 17
checkbox input "true"
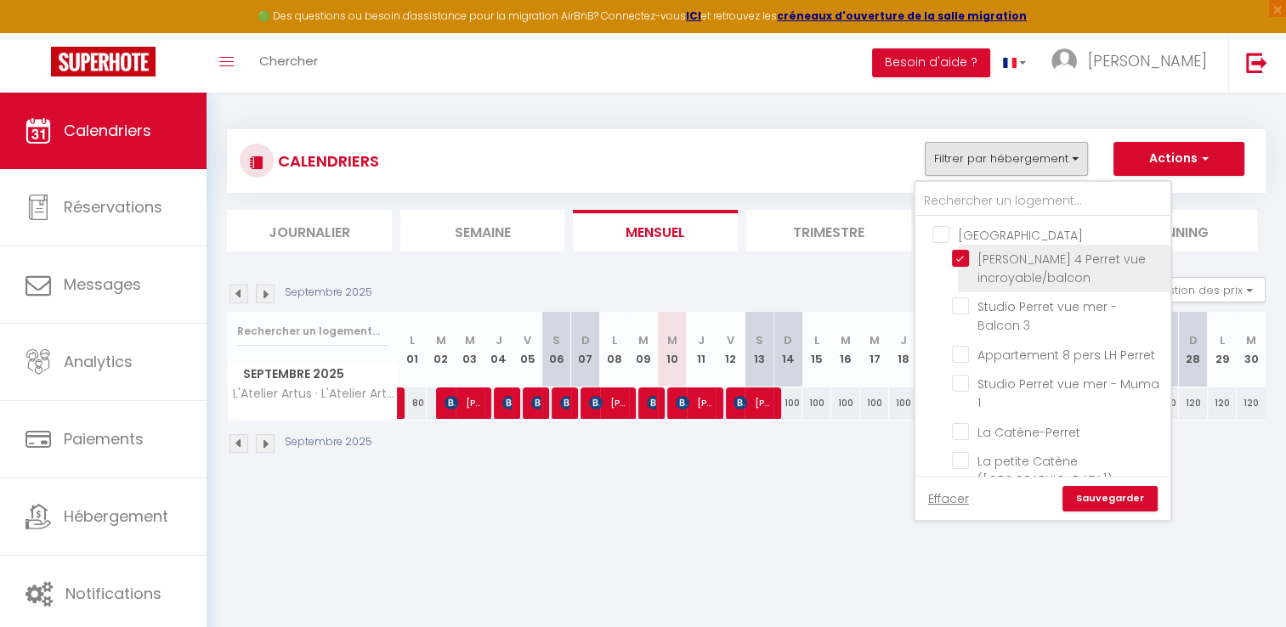
checkbox input "false"
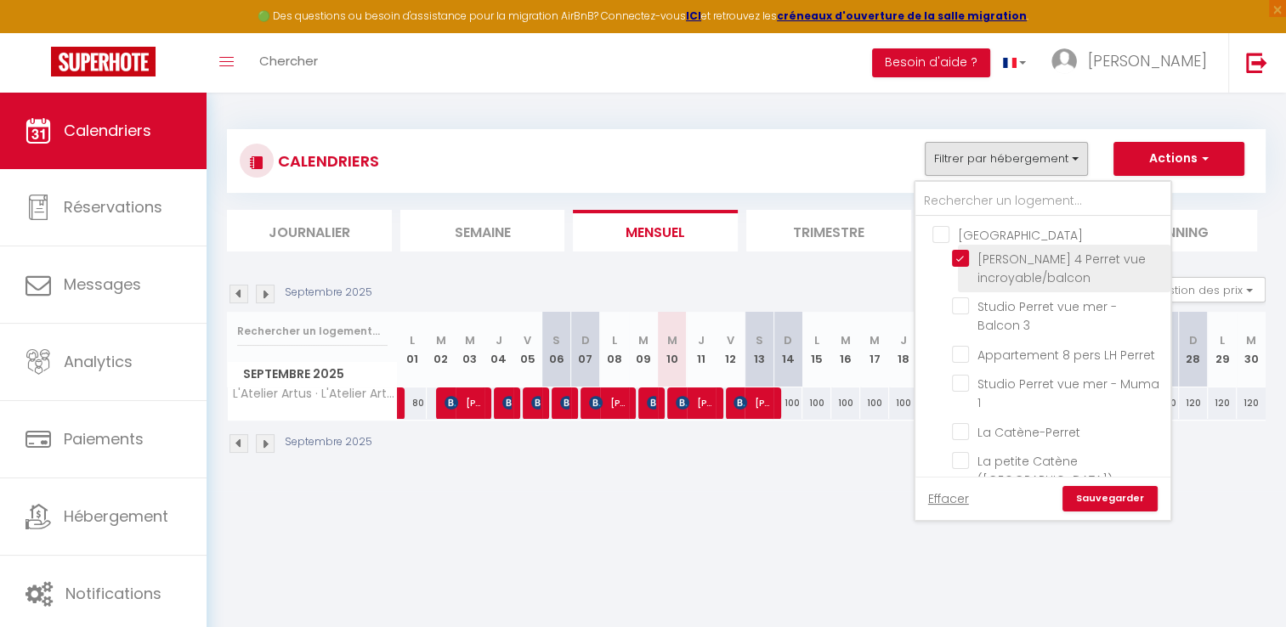
checkbox input "false"
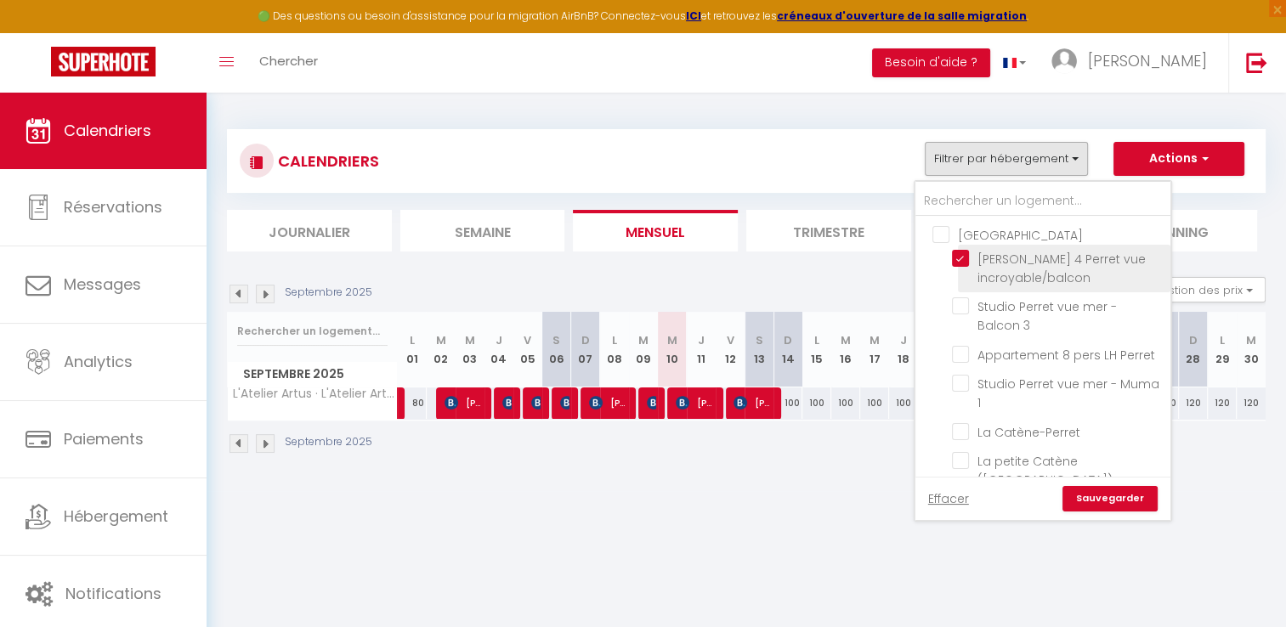
checkbox input "false"
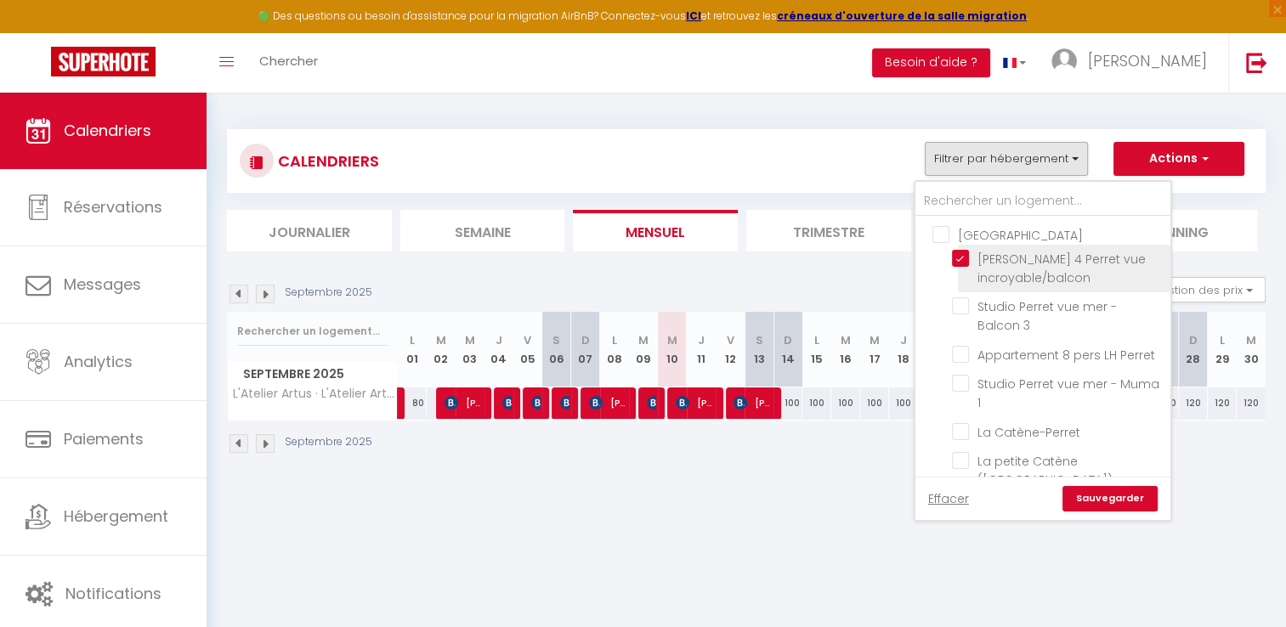
checkbox input "false"
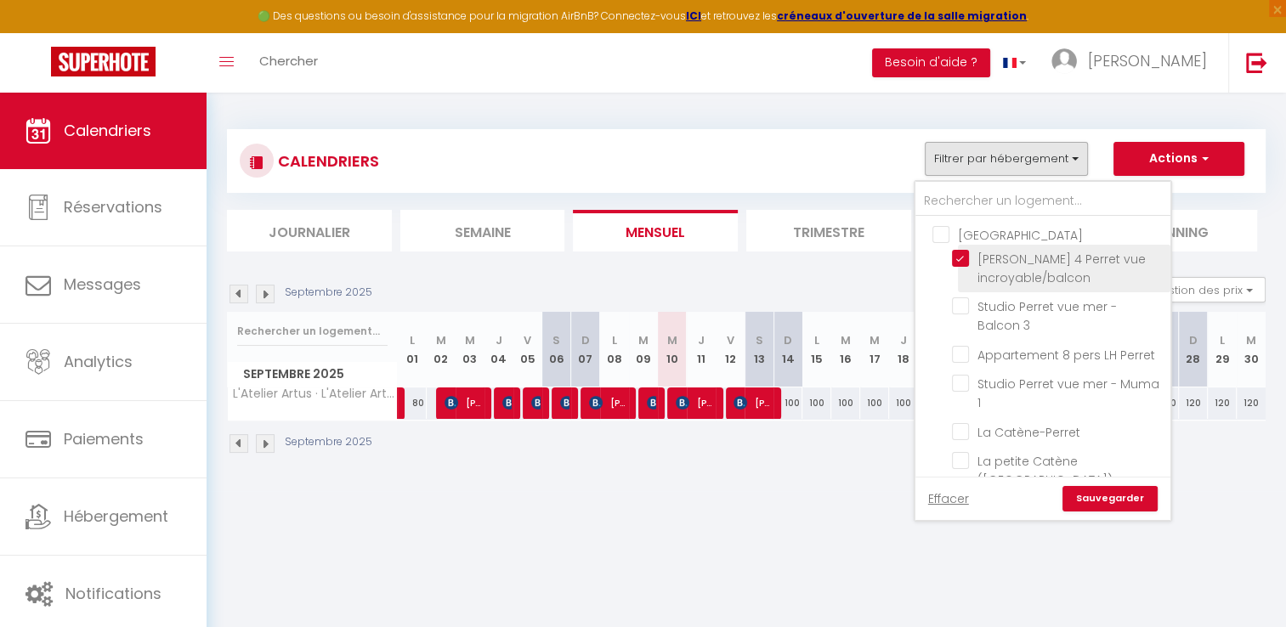
checkbox input "false"
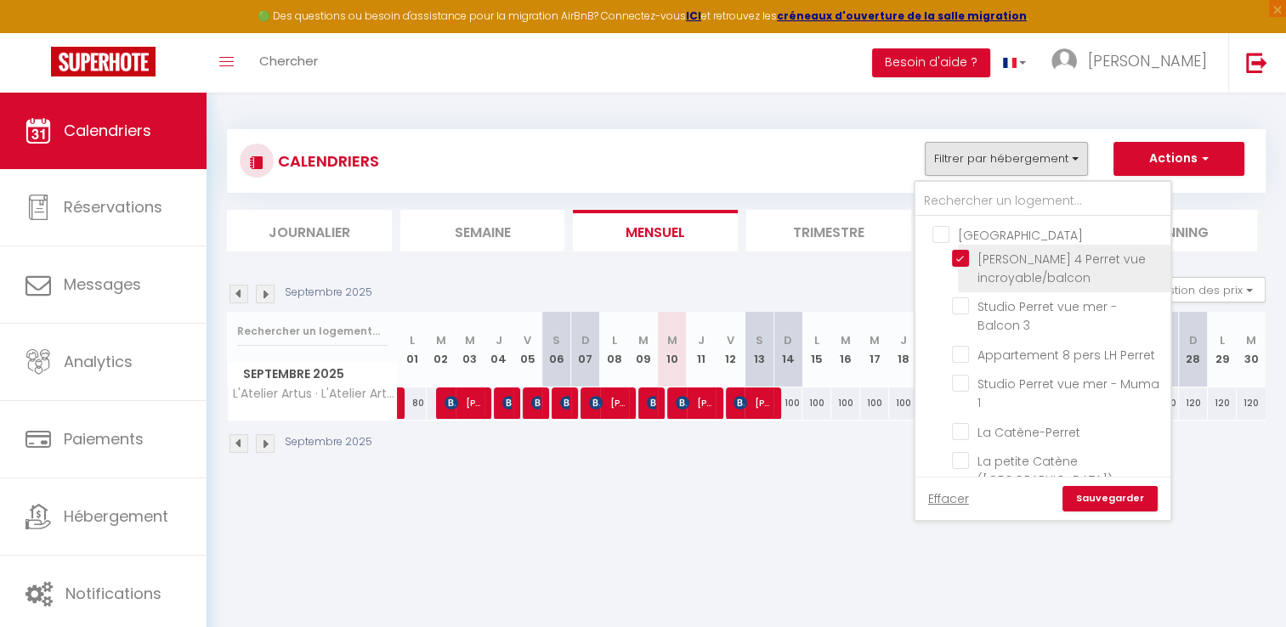
checkbox input "false"
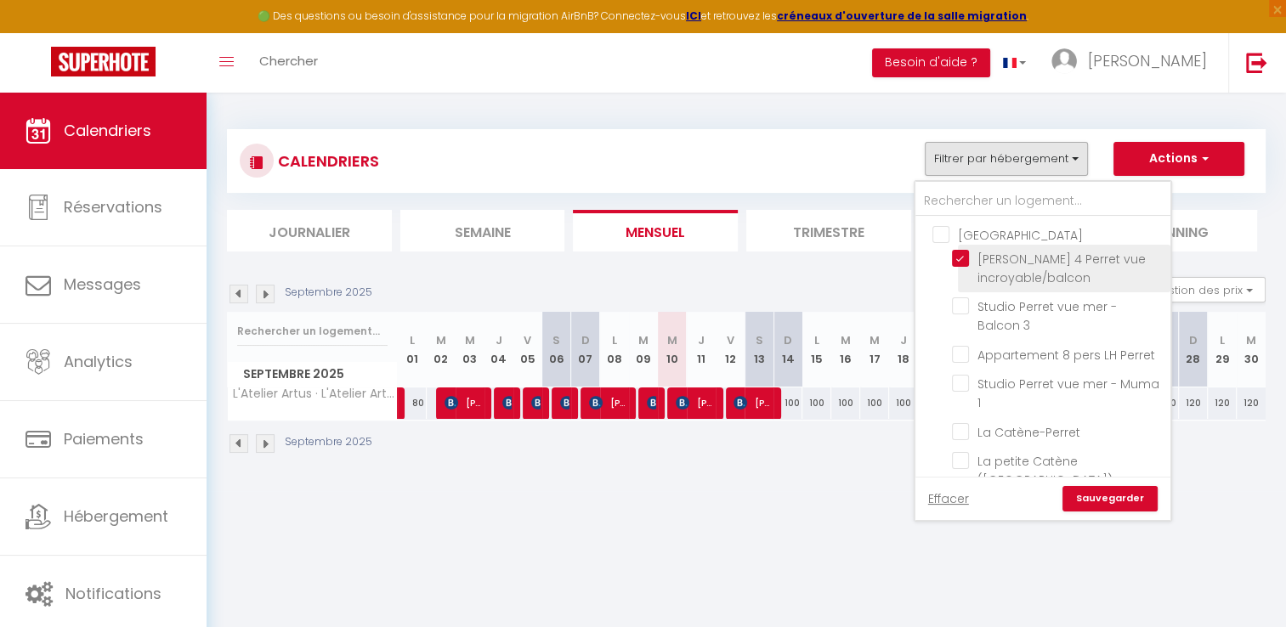
checkbox input "false"
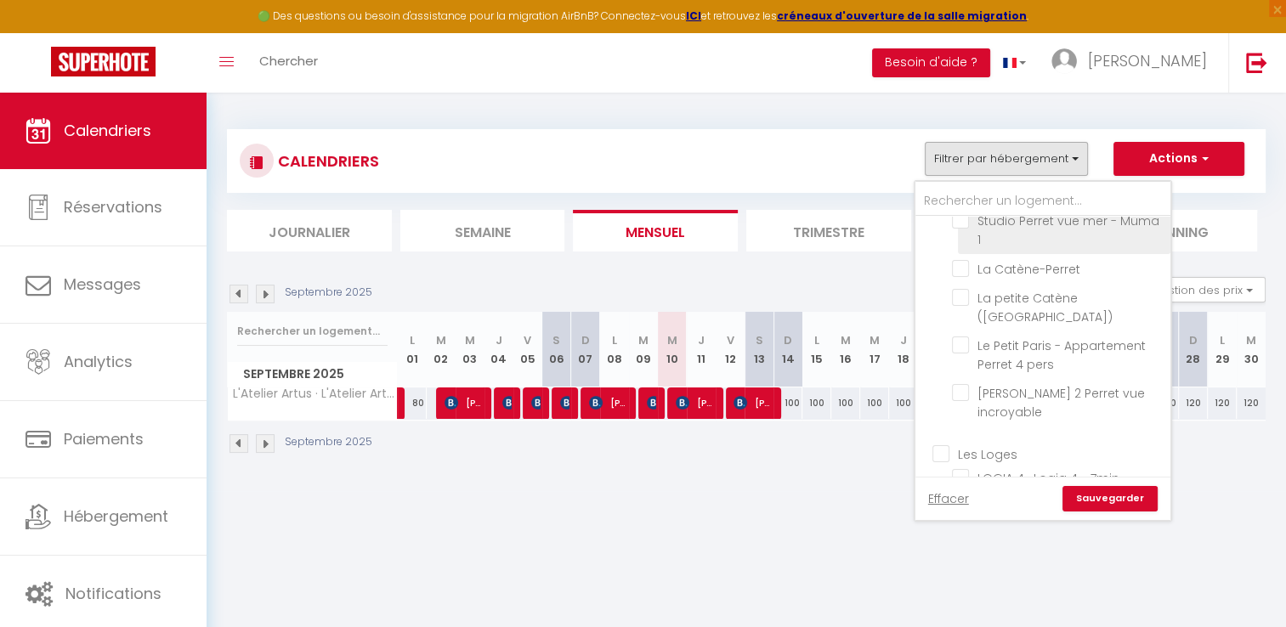
scroll to position [170, 0]
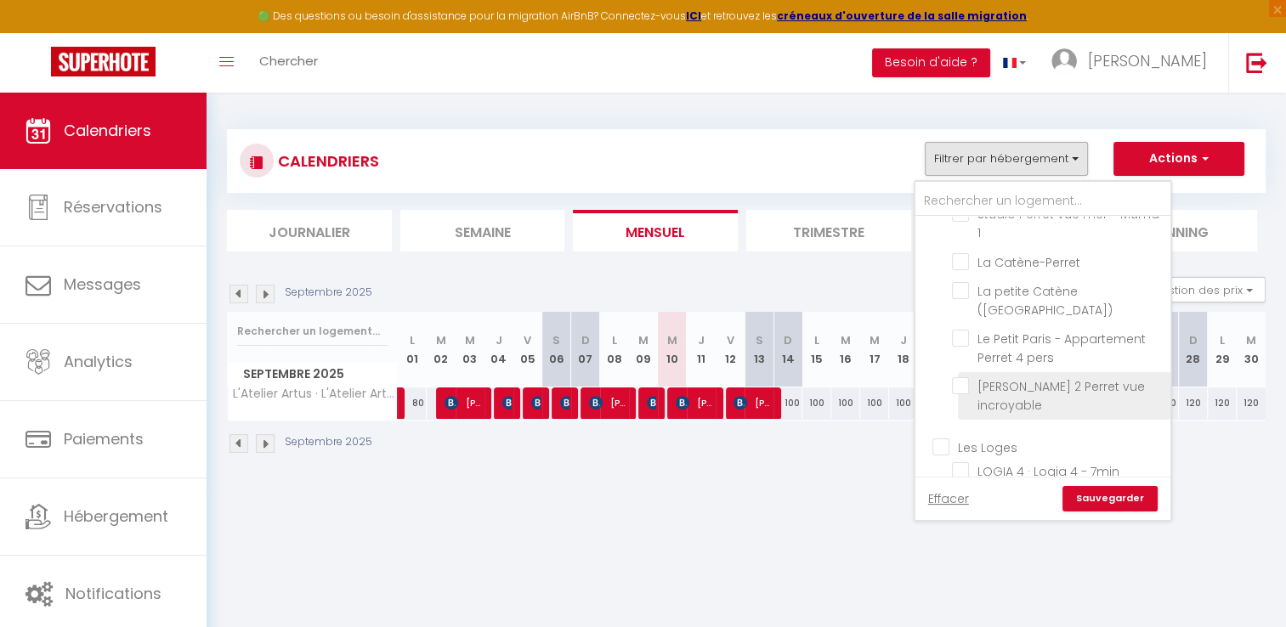
click at [1022, 385] on input "[PERSON_NAME] 2 Perret vue incroyable" at bounding box center [1058, 385] width 213 height 17
checkbox input "true"
checkbox input "false"
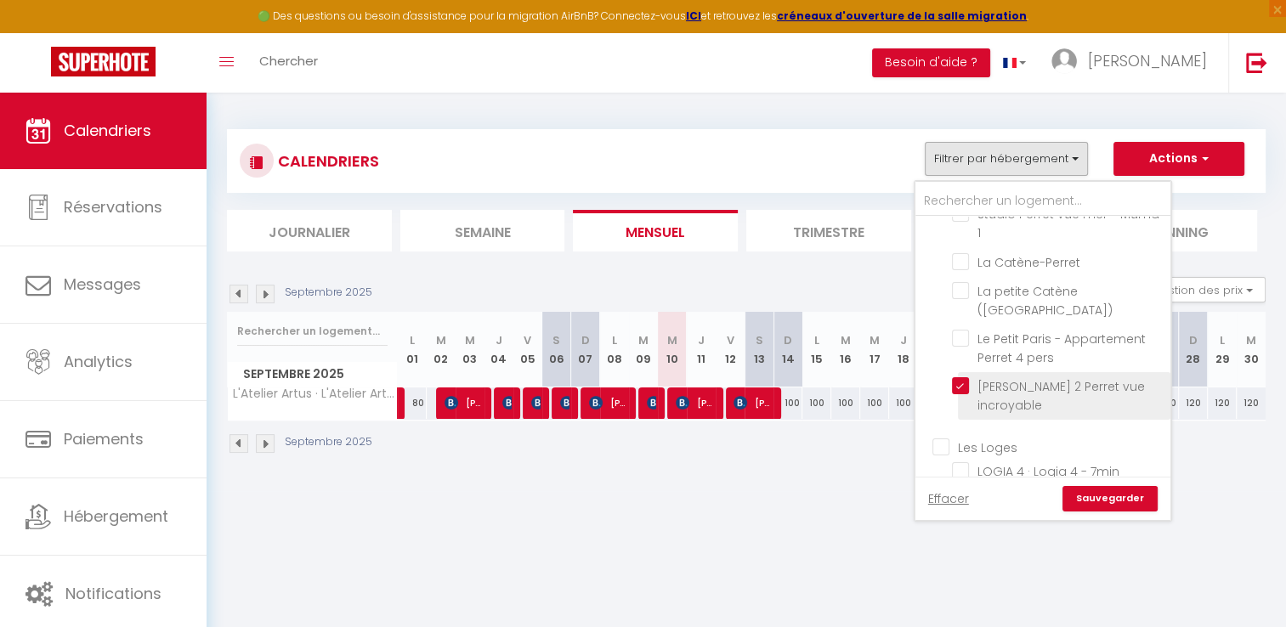
checkbox input "false"
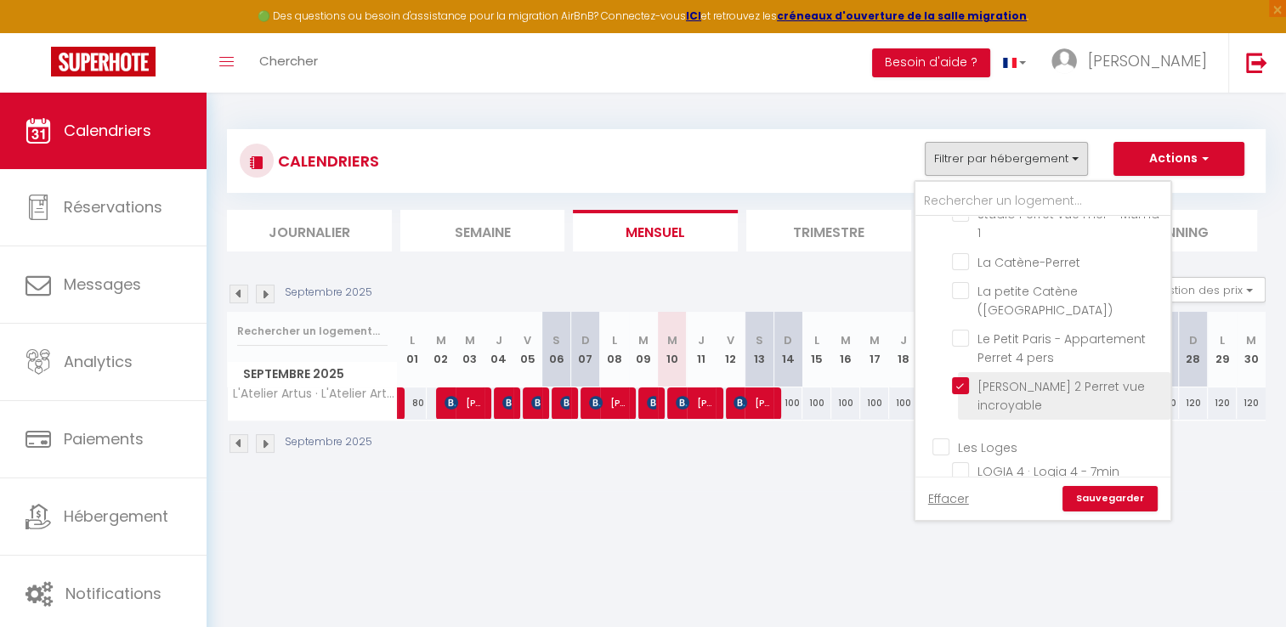
checkbox input "false"
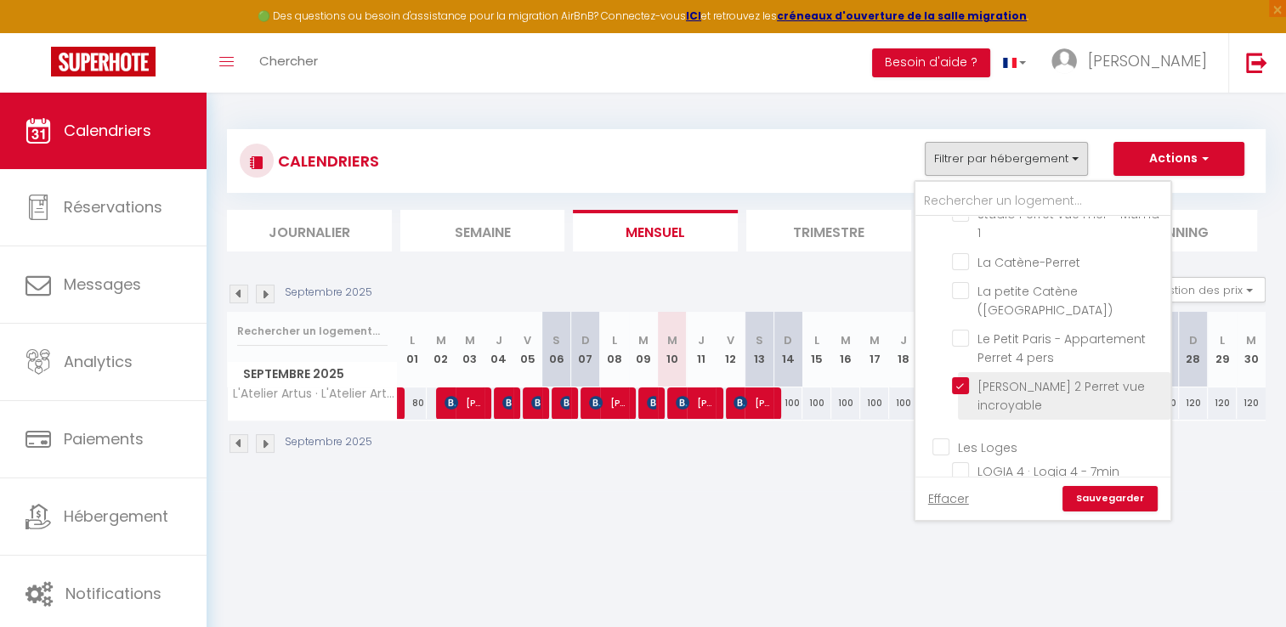
checkbox input "false"
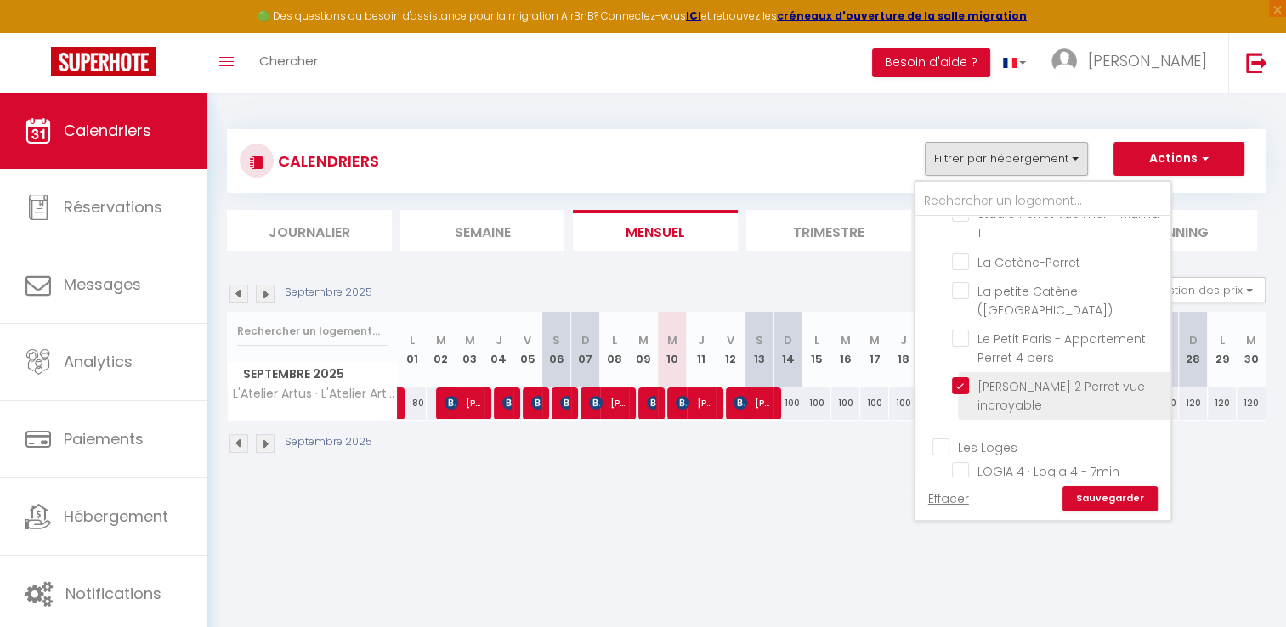
checkbox input "false"
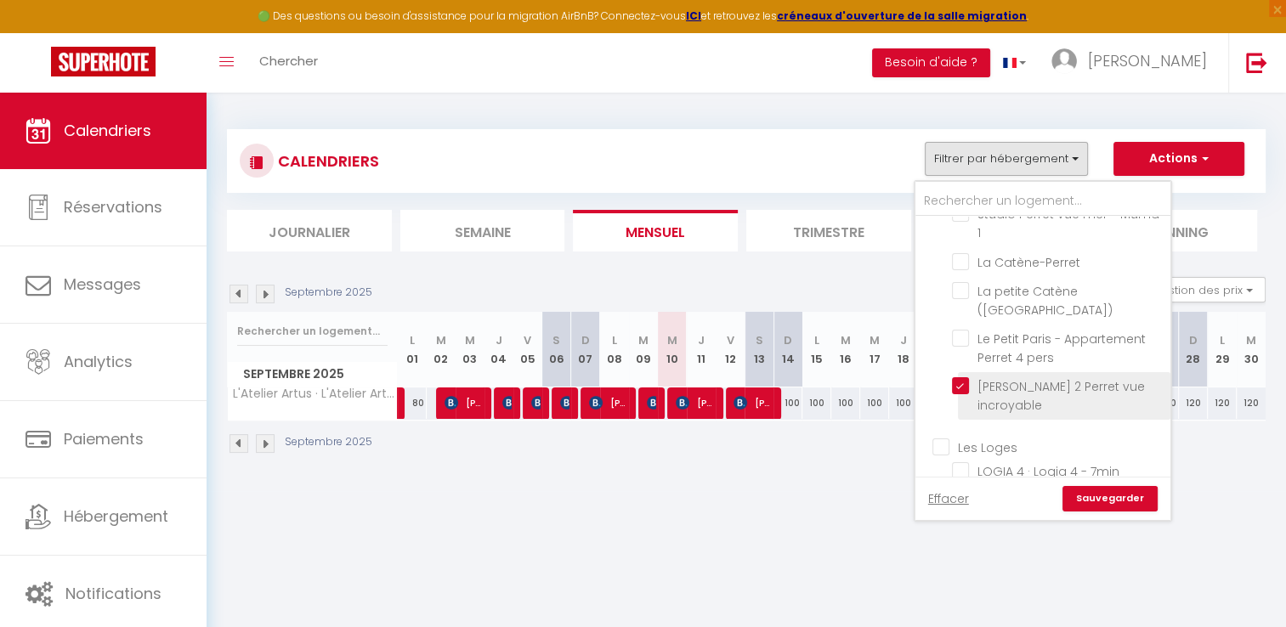
checkbox input "false"
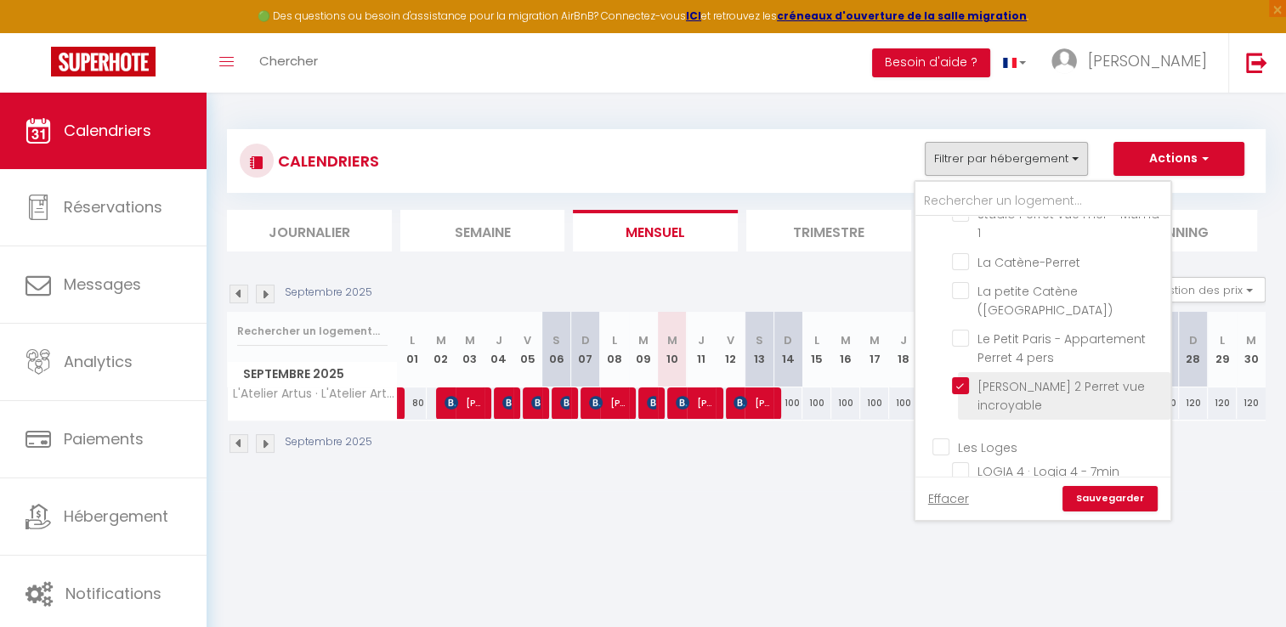
checkbox input "false"
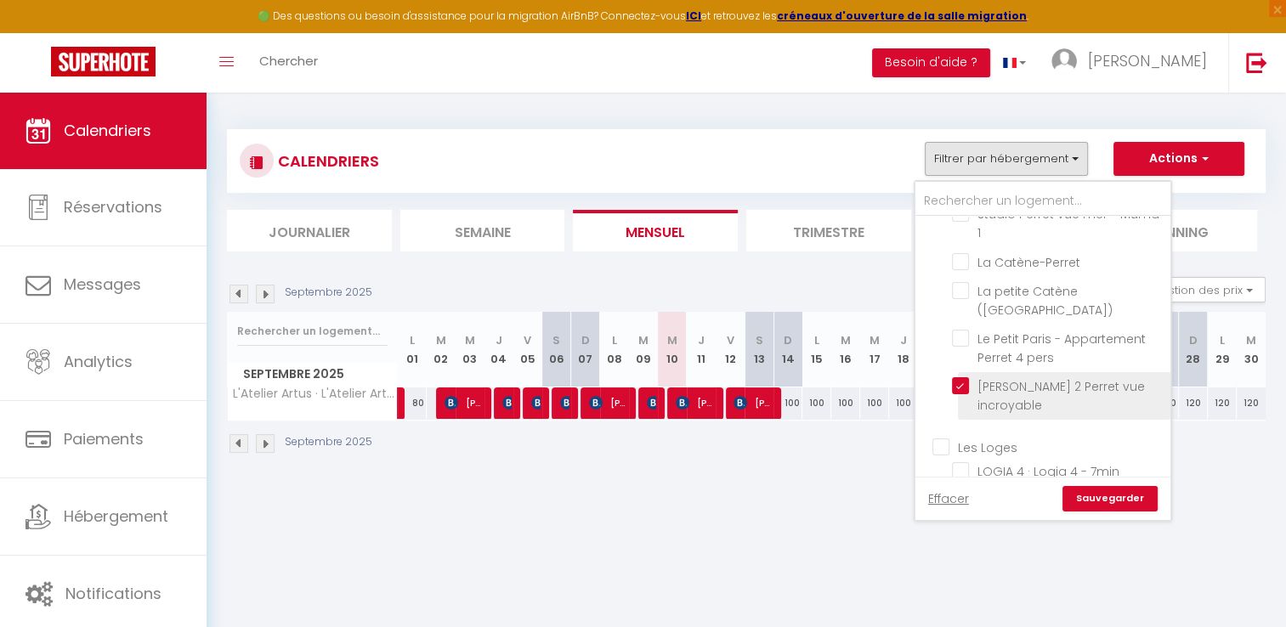
checkbox input "false"
click at [1108, 500] on link "Sauvegarder" at bounding box center [1110, 499] width 95 height 26
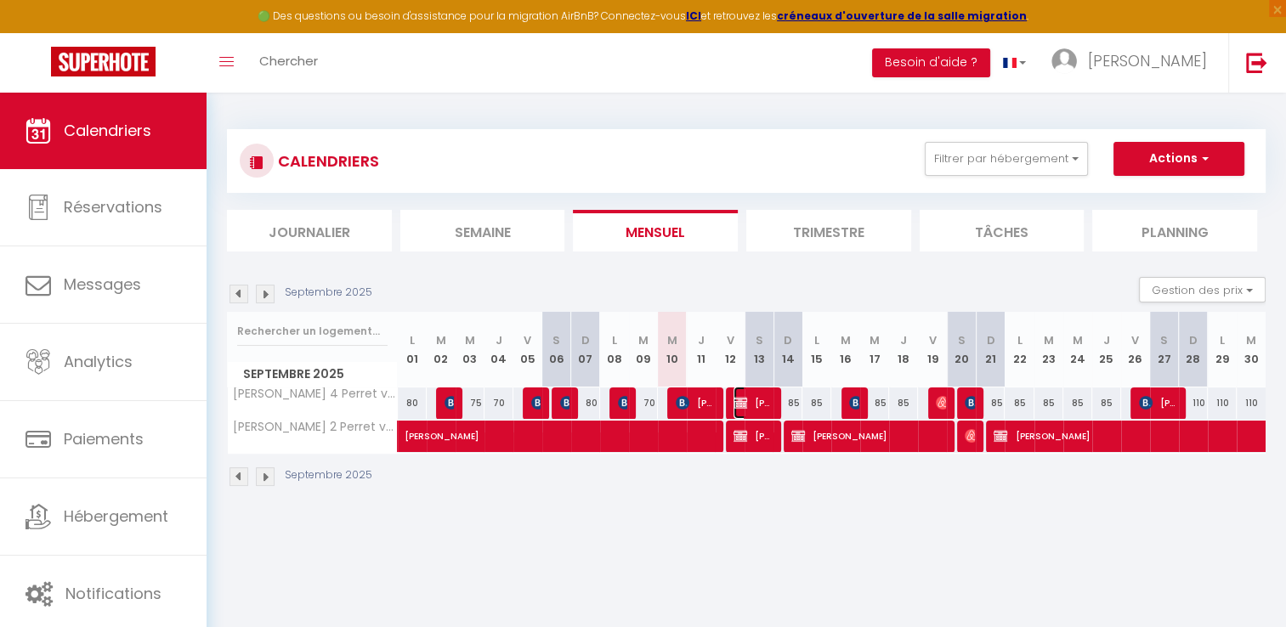
click at [758, 406] on span "[PERSON_NAME]" at bounding box center [753, 403] width 38 height 32
select select "OK"
select select "KO"
select select "0"
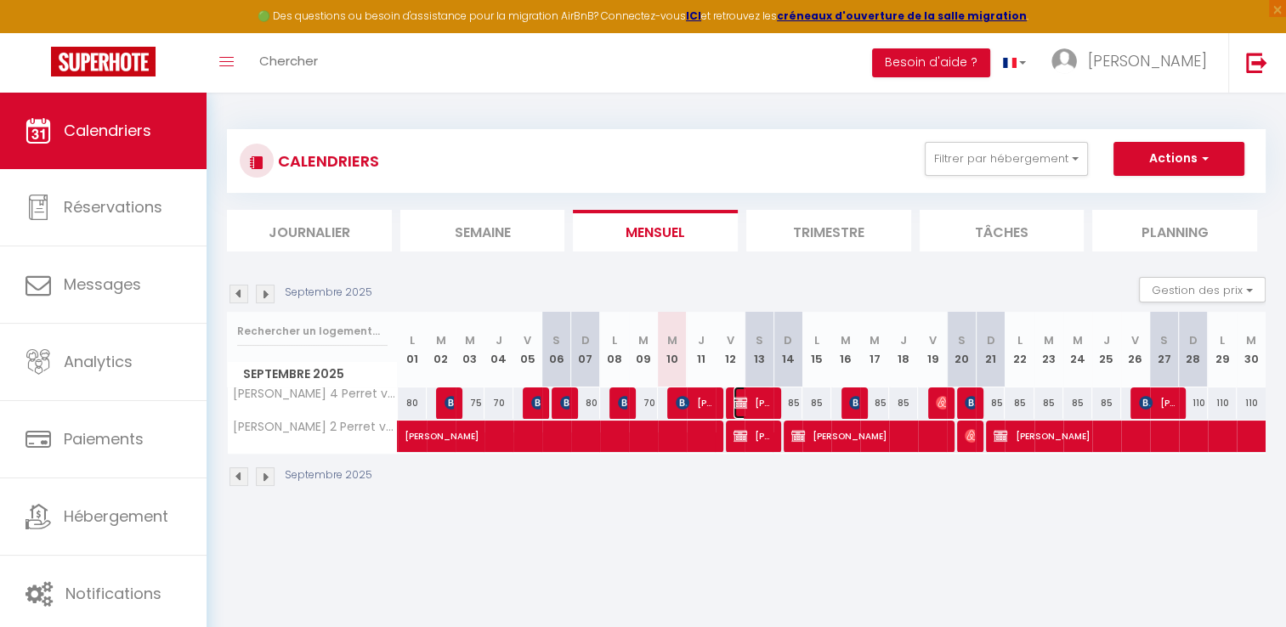
select select "1"
select select
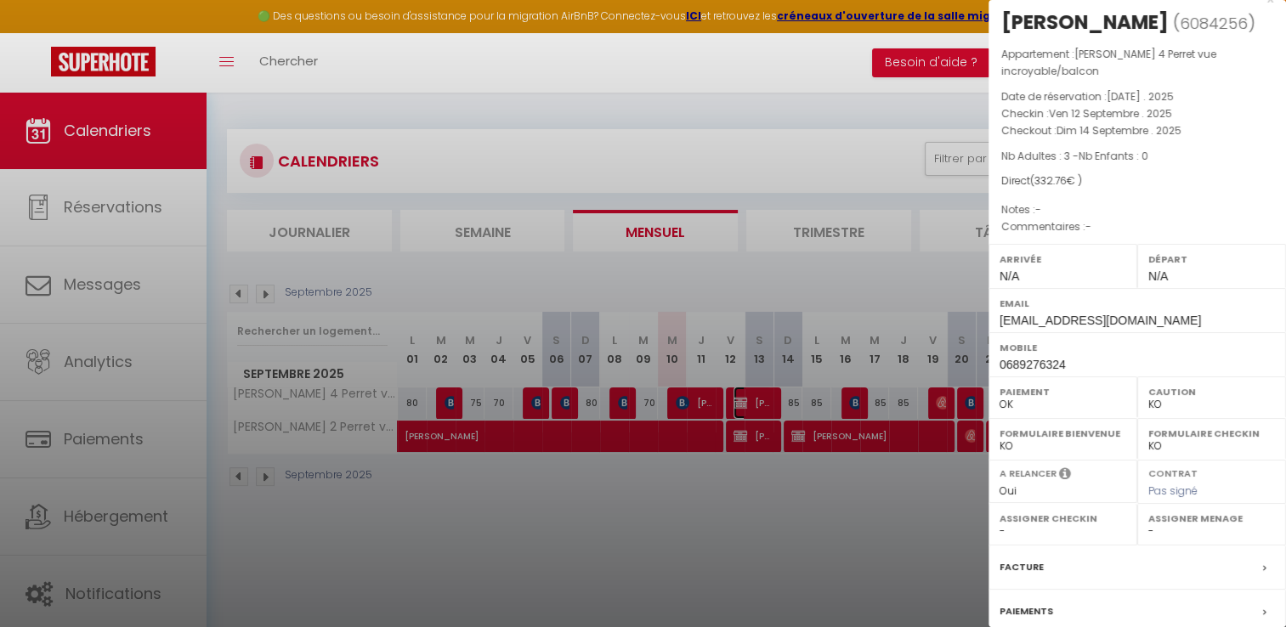
scroll to position [0, 0]
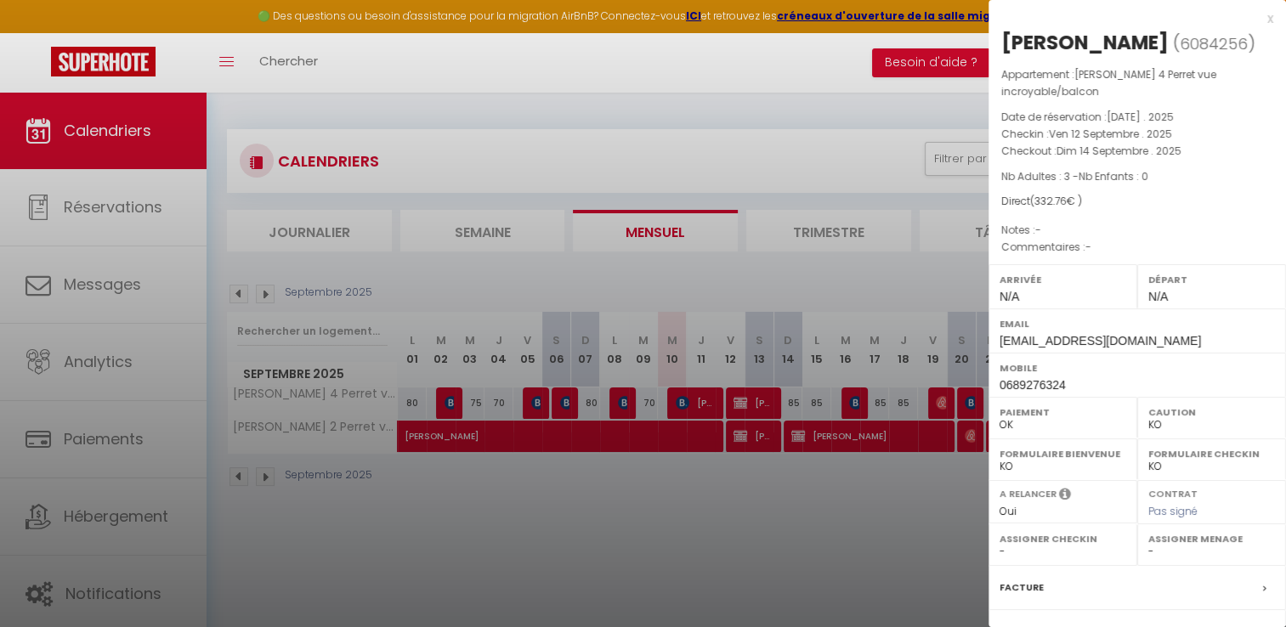
click at [900, 231] on div at bounding box center [643, 313] width 1286 height 627
